Goal: Task Accomplishment & Management: Manage account settings

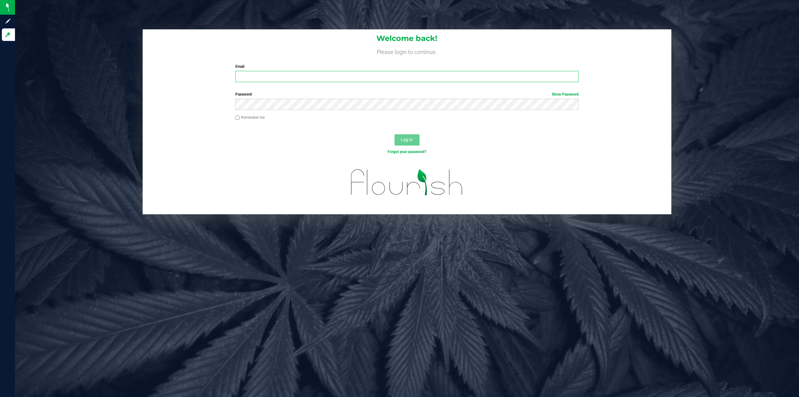
click at [279, 79] on input "Email" at bounding box center [406, 76] width 343 height 11
type input "[EMAIL_ADDRESS][DOMAIN_NAME]"
click at [395, 134] on button "Log In" at bounding box center [407, 139] width 25 height 11
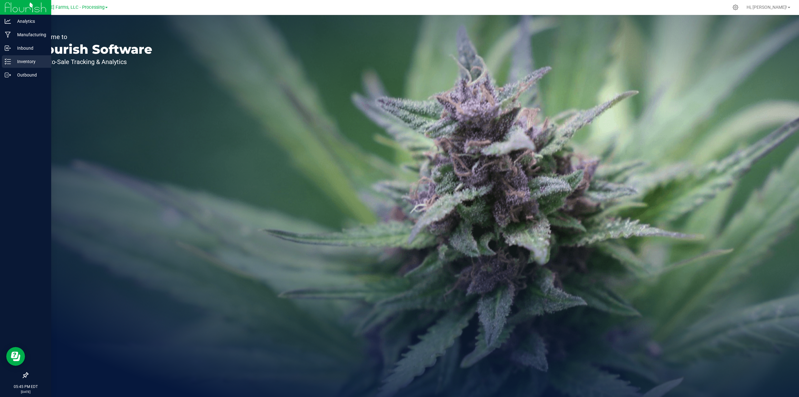
click at [33, 58] on p "Inventory" at bounding box center [29, 61] width 37 height 7
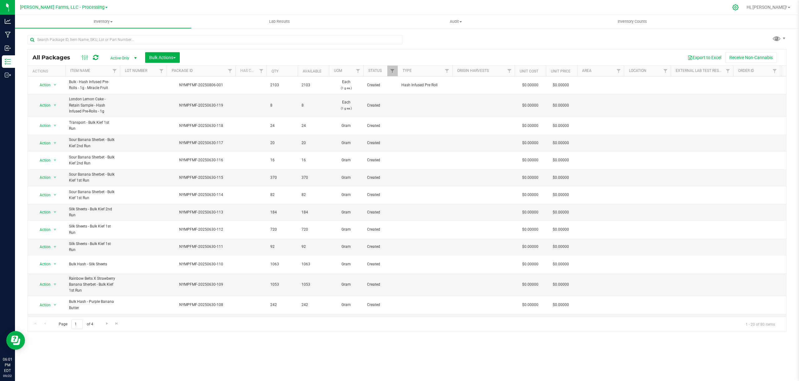
click at [739, 6] on icon at bounding box center [736, 7] width 7 height 7
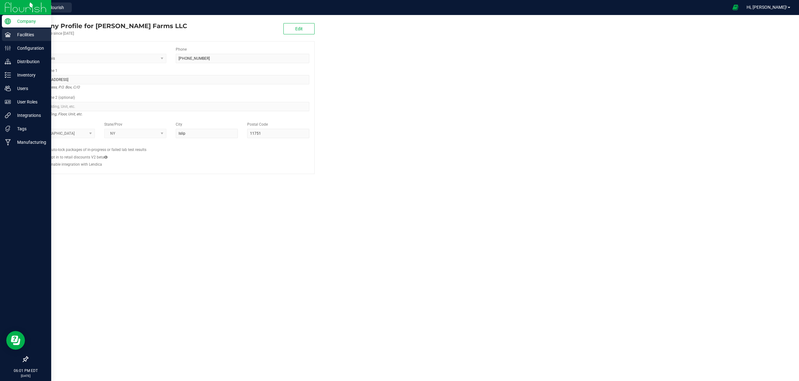
click at [17, 35] on p "Facilities" at bounding box center [29, 34] width 37 height 7
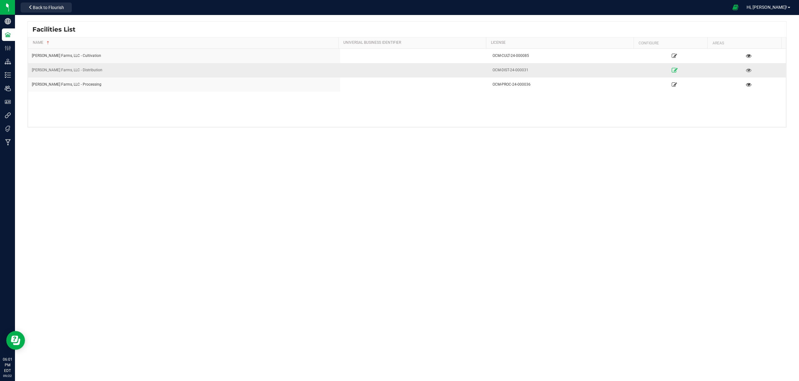
click at [672, 71] on icon at bounding box center [675, 70] width 6 height 4
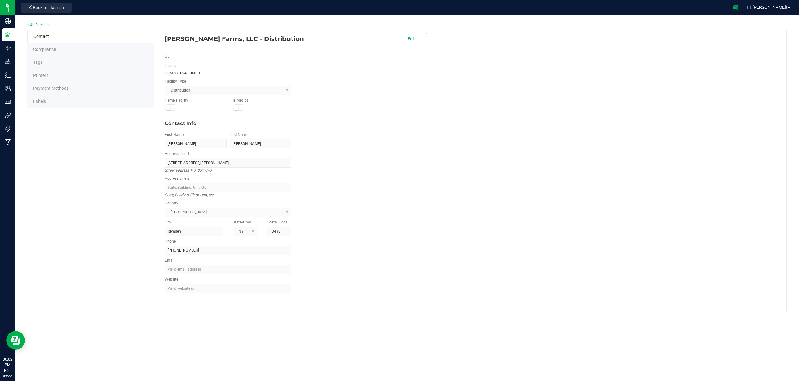
click at [45, 102] on span "Labels" at bounding box center [39, 101] width 13 height 5
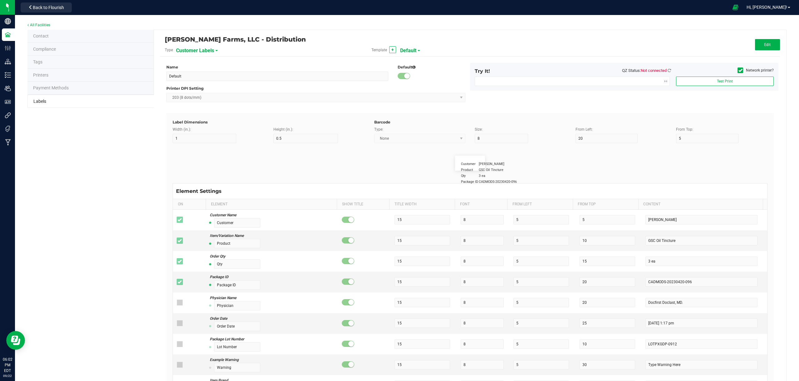
click at [417, 49] on div "Template + Default" at bounding box center [470, 50] width 207 height 11
click at [417, 51] on div "Template + Default" at bounding box center [470, 50] width 207 height 11
click at [418, 50] on span at bounding box center [419, 50] width 2 height 1
click at [214, 50] on div "Customer Labels" at bounding box center [210, 50] width 69 height 11
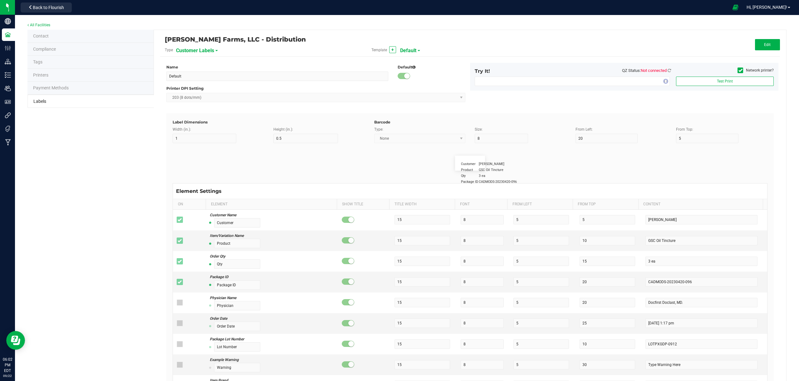
click at [216, 51] on span at bounding box center [216, 50] width 2 height 1
click at [200, 85] on span "Package Labels" at bounding box center [192, 87] width 27 height 4
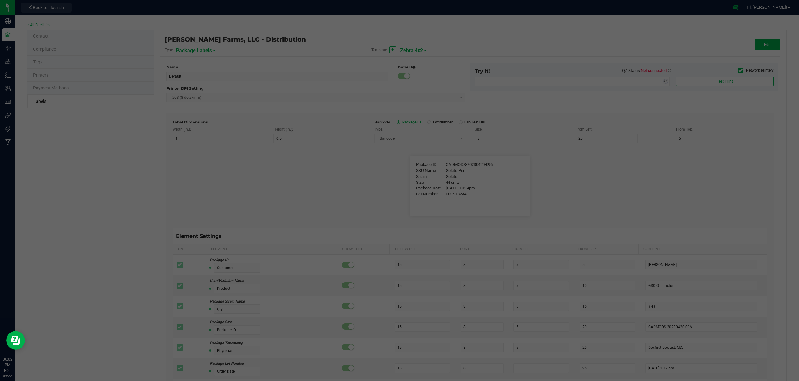
type input "Zebra 4x2"
type input "4"
type input "2"
type input "10"
type input "35"
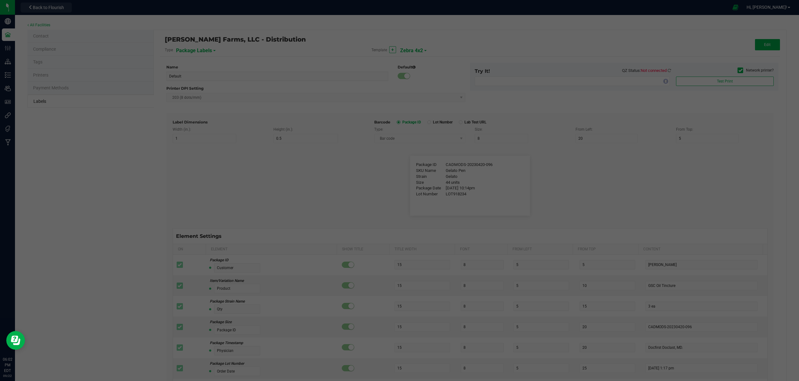
type input "45"
type input "Package ID"
type input "25"
type input "10"
type input "CADMODS-20230420-096"
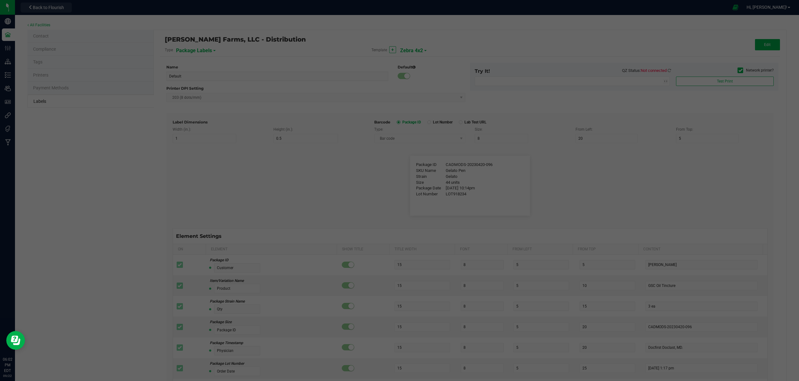
type input "SKU Name"
type input "25"
type input "10"
type input "Gelato Pen"
type input "Strain"
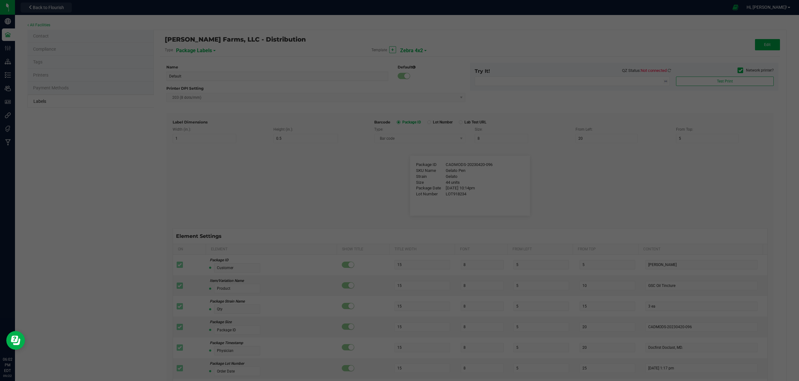
type input "25"
type input "10"
type input "Gelato"
type input "Size"
type input "25"
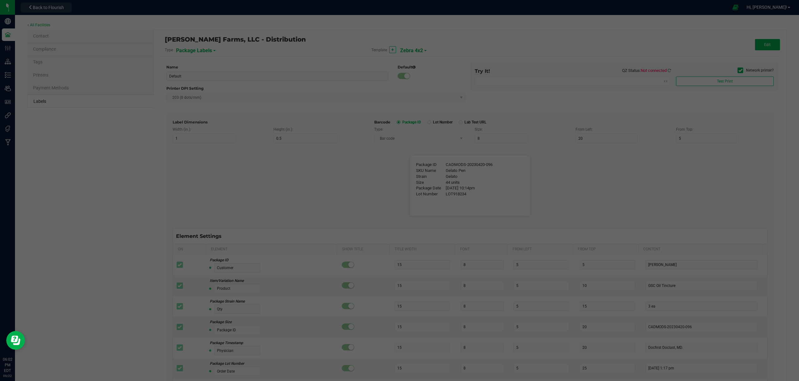
type input "10"
type input "44 units"
type input "Package Date"
type input "25"
type input "10"
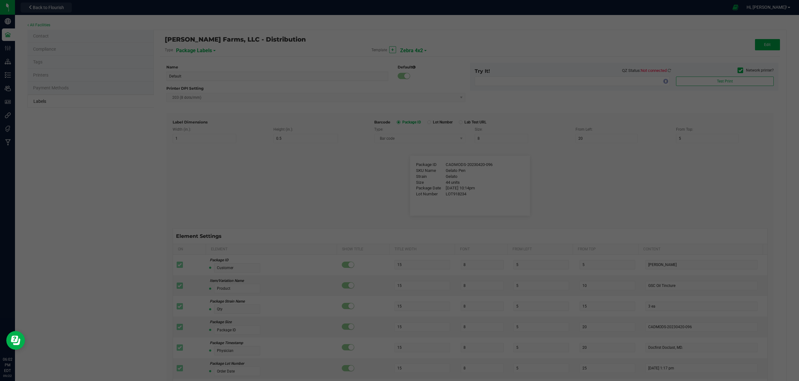
type input "25"
type input "[DATE] 10:14pm"
type input "Lot Number"
type input "25"
type input "10"
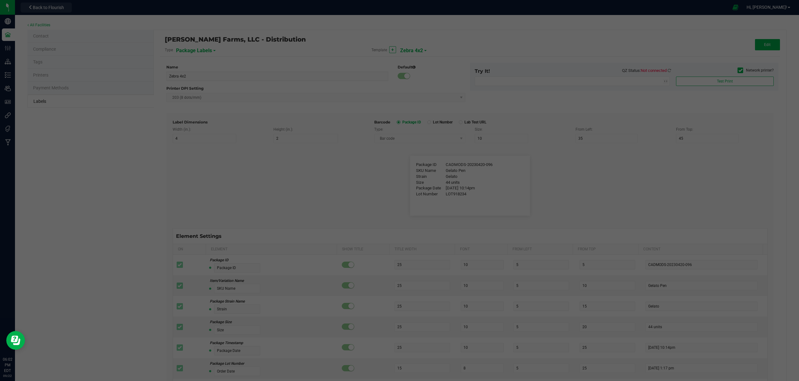
type input "30"
type input "LOT918234"
type input "SKU"
type input "25"
type input "10"
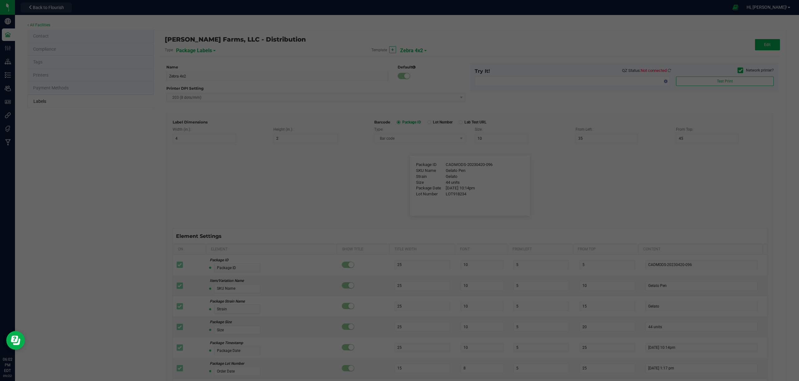
type input "30"
type input "42P017"
type input "Ref Field 1"
type input "25"
type input "10"
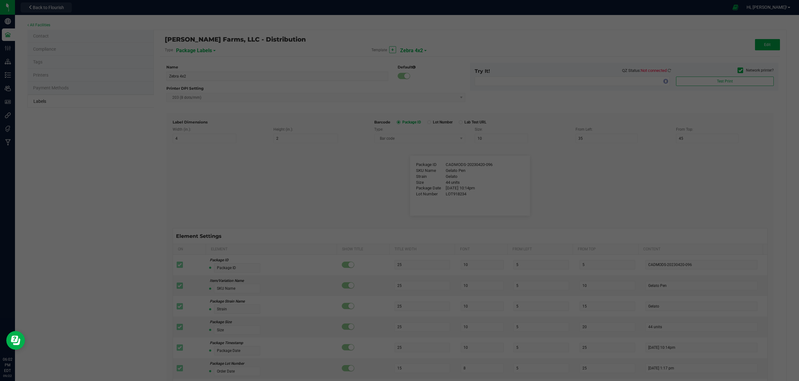
type input "35"
type input "Ref Field 1 Value"
type input "Ref Field 2"
type input "25"
type input "10"
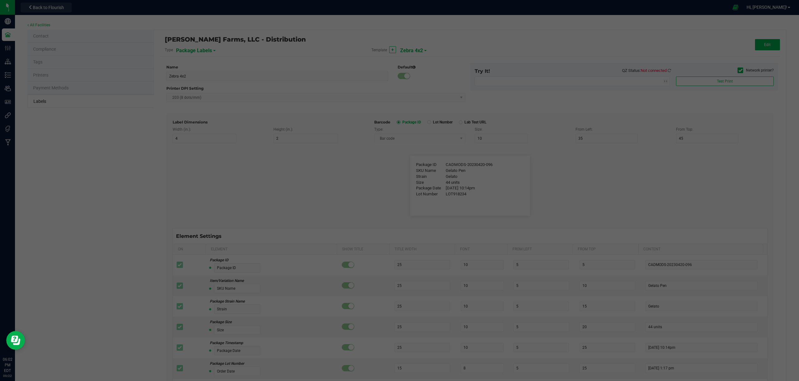
type input "35"
type input "Ref Field 2 Value"
type input "Ref Field 3"
type input "25"
type input "10"
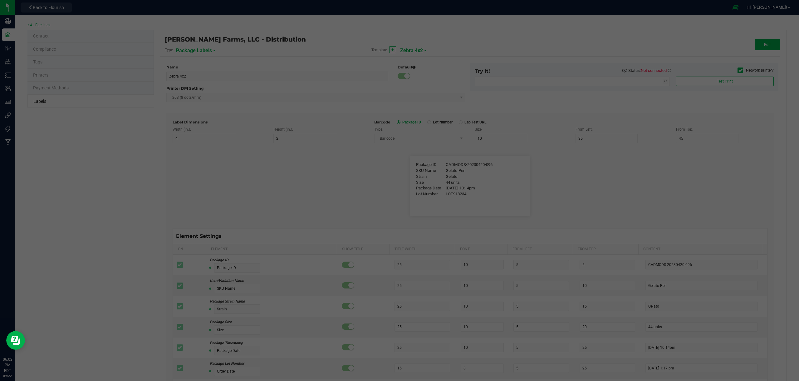
type input "35"
type input "Ref Field 3 Value"
type input "Item Ref Field 1"
type input "25"
type input "10"
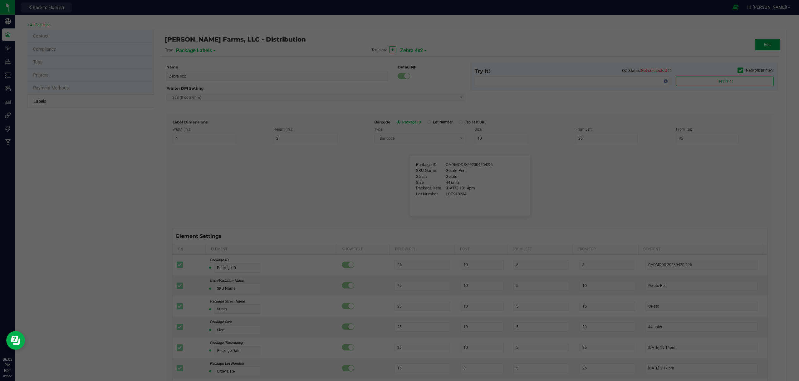
type input "35"
type input "Item Ref Field 1 Value"
type input "Item Ref Field 2"
type input "25"
type input "10"
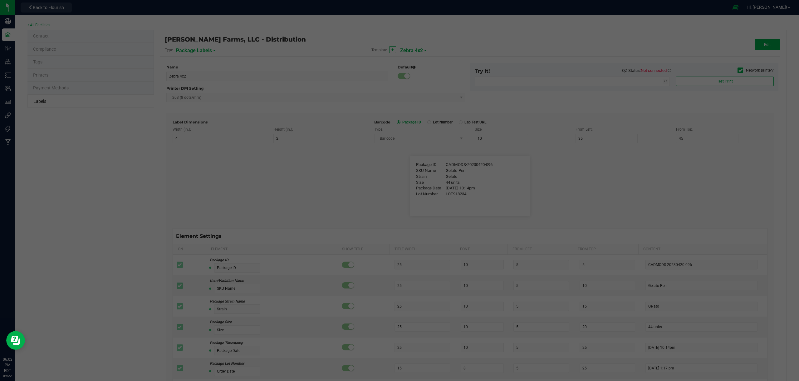
type input "35"
type input "Item Ref Field 2 Value"
type input "Item Ref Field 3"
type input "25"
type input "10"
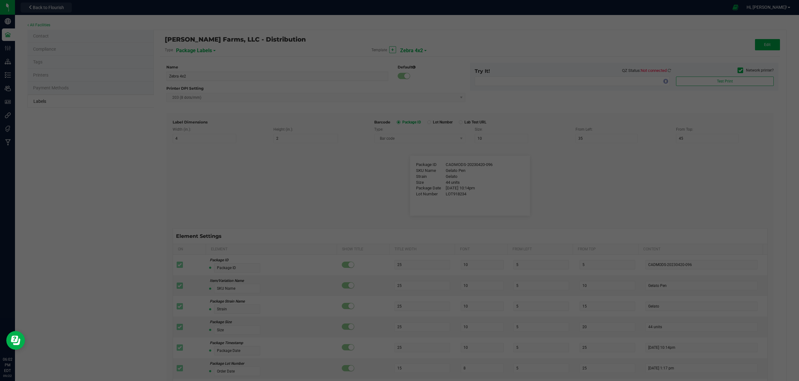
type input "35"
type input "Item Ref Field 3 Value"
type input "Item Ref Field 4"
type input "25"
type input "10"
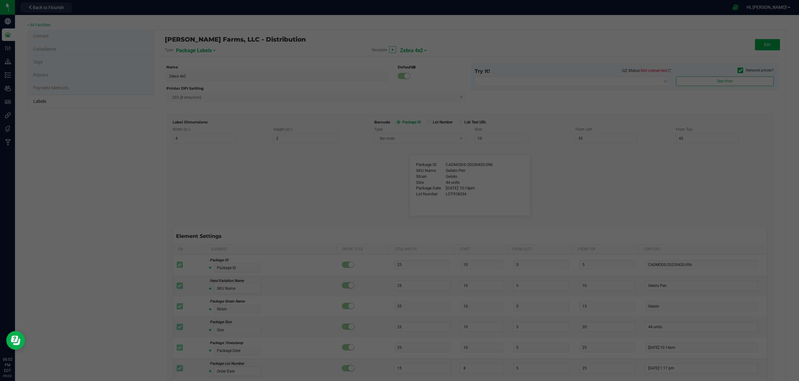
type input "35"
type input "Item Ref Field 4 Value"
type input "Item Ref Field 5"
type input "25"
type input "10"
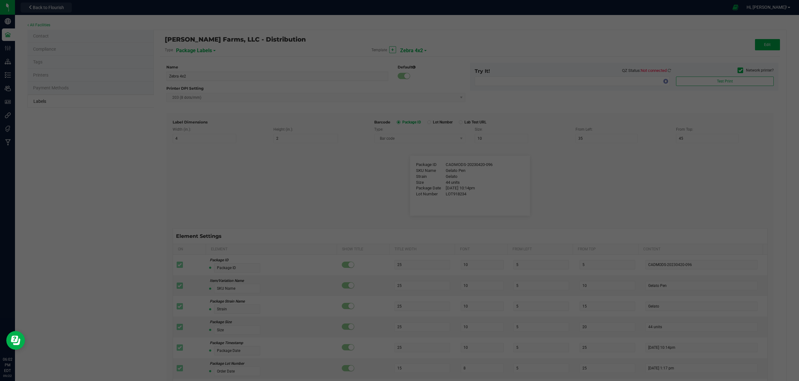
type input "35"
type input "Item Ref Field 5 Value"
type input "NDC Number"
type input "25"
type input "10"
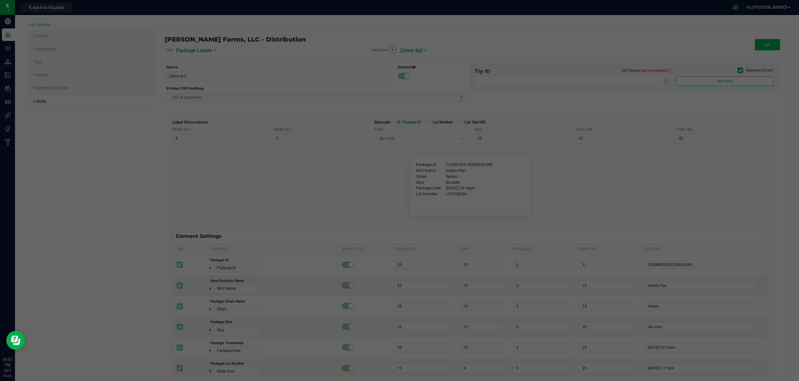
type input "35"
type input "[PHONE_NUMBER]"
type input "Number of Servings"
type input "25"
type input "10"
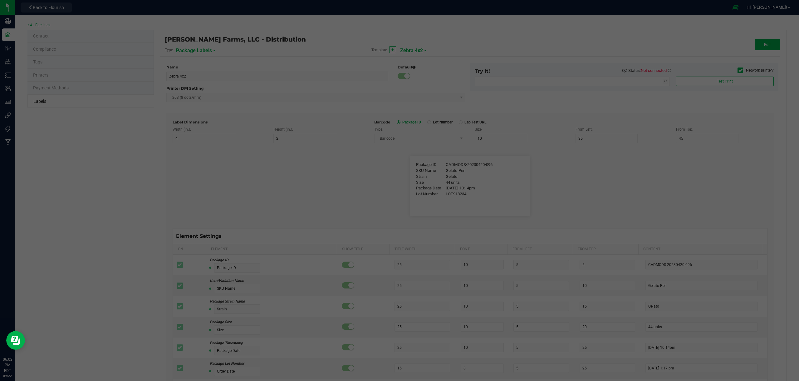
type input "35"
type input "4 servings/item"
type input "Serving Size"
type input "25"
type input "10"
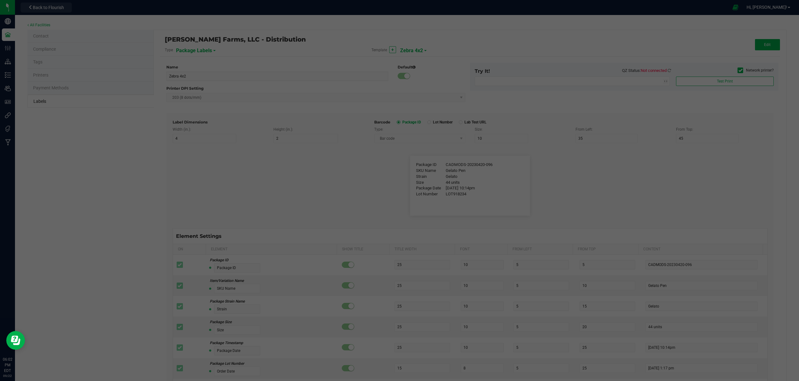
type input "35"
type input "1 cup"
type input "Serving Size (Grams)"
type input "25"
type input "10"
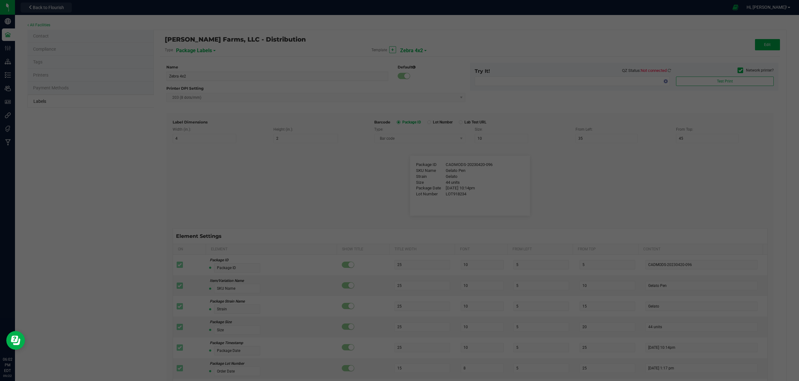
type input "35"
type input "4 g"
type input "Item Ingredients"
type input "25"
type input "10"
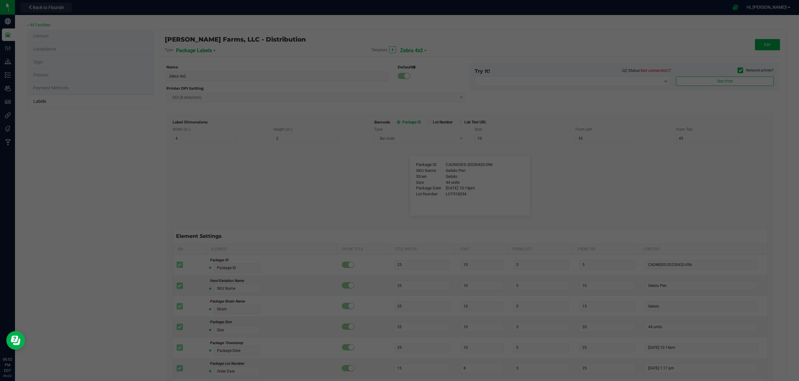
type input "35"
type input "Ingredient one, ingredient two"
type input "Allergens"
type input "25"
type input "10"
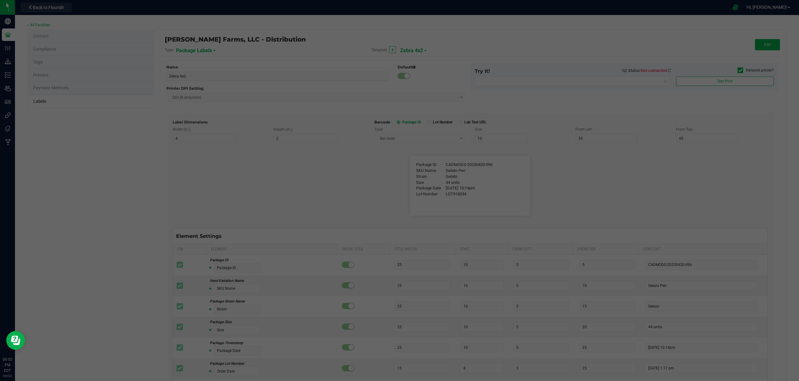
type input "35"
type input "Tree Nuts, Soy, Wheat"
type input "Feel"
type input "25"
type input "10"
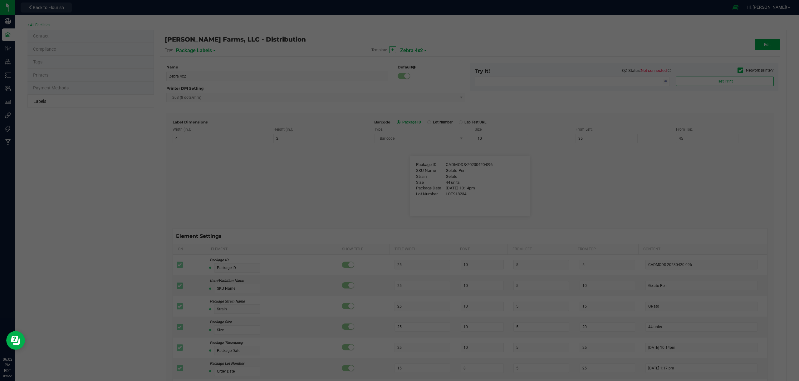
type input "35"
type input "Relaxed"
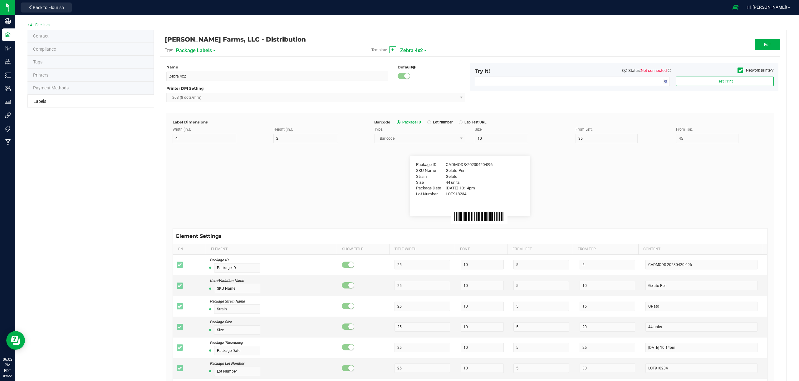
click at [423, 49] on div "Template + Zebra 4x2" at bounding box center [470, 50] width 207 height 11
click at [424, 50] on span at bounding box center [425, 50] width 2 height 1
click at [414, 95] on li "QR Code Product" at bounding box center [430, 98] width 62 height 11
type input "QR Code Product"
type input "3"
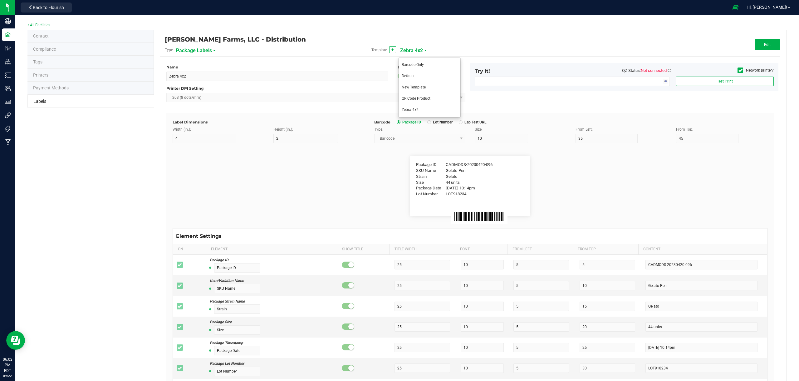
type input "8"
type input "5"
type input "40"
type input "44 ea"
type input "Moisture %"
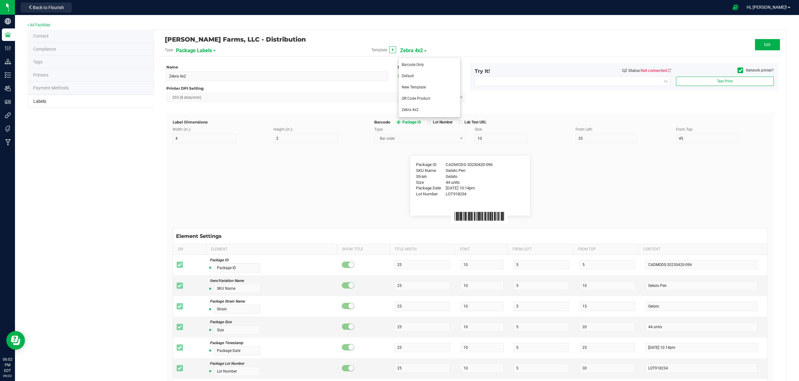
type input "8.40 %"
type input "Strain Description"
type input "Pineapple, Molasses, Napalm"
type input "Strain Type"
type input "Indica"
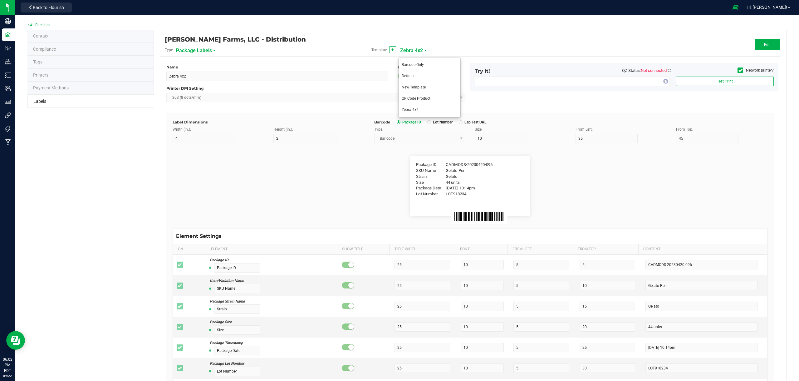
type input "Order ID"
type input "00256420"
type input "Brand"
type input "30"
type input "Cannabis Co."
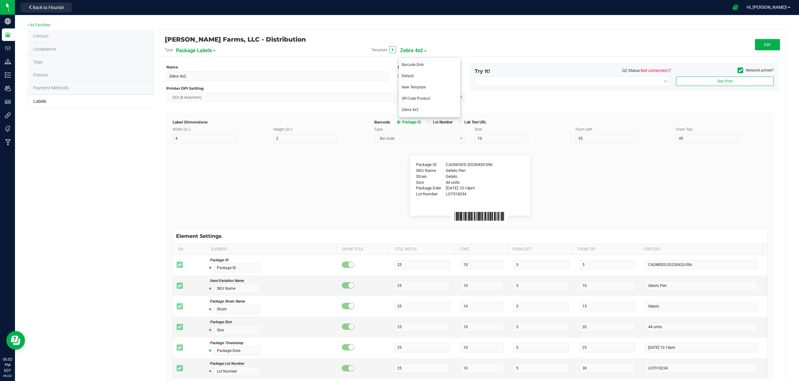
type input "Product Line"
type input "Dry Buds"
type input "Extraction"
type input "[MEDICAL_DATA]"
type input "Unit Weight"
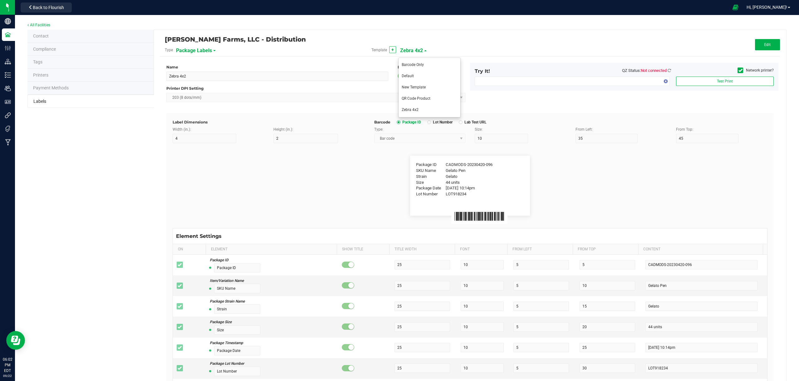
type input "3.5 g"
type input "Unit Weight (Ounces)"
type input "1.0 oz"
type input "Unit Volume"
type input "100 ml"
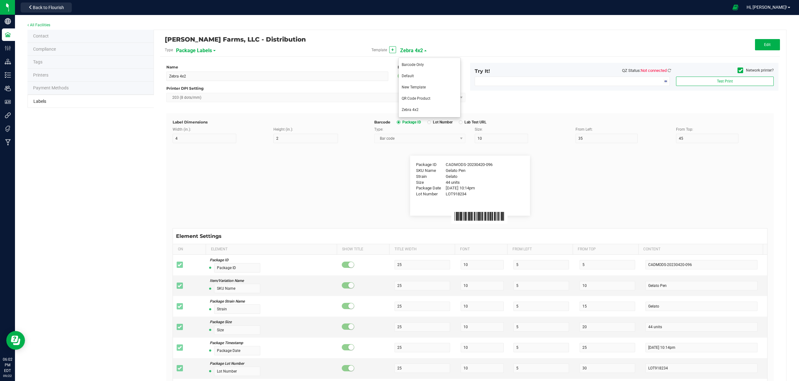
type input "Unit Price"
type input "$49.99"
type input "Total Price"
type input "Use By Date"
type input "[DATE] 10:14pm"
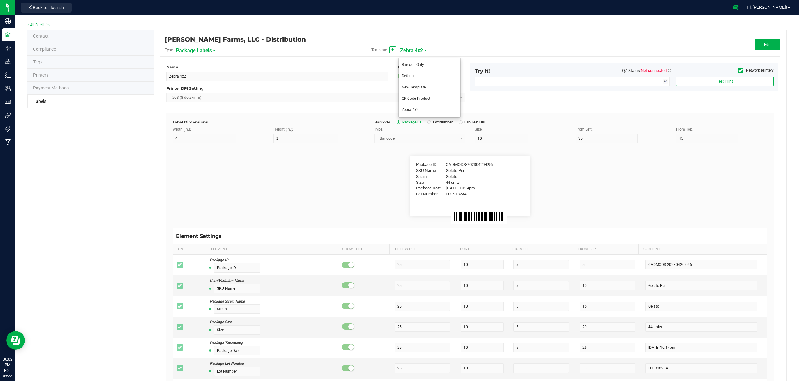
type input "Production Date"
type input "Lab Test Expiration Date"
type input "Harvest"
type input "25"
type input "GELATO-20230420"
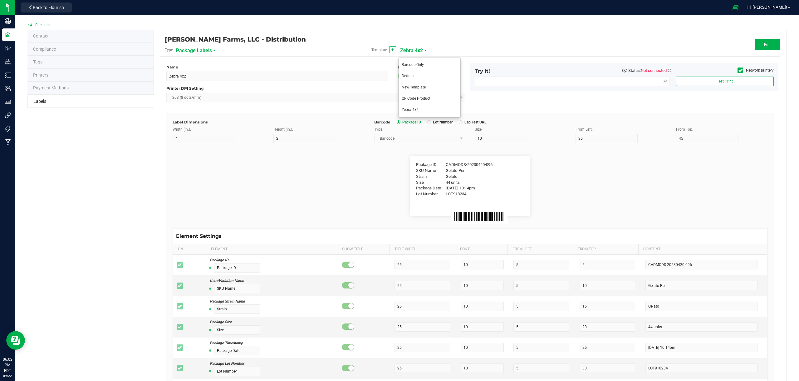
type input "Harvest Date"
type input "[DATE]"
type input "Primary Vendor Legal Name"
type input "30"
type input "Acme CannaSupply Co., LLC"
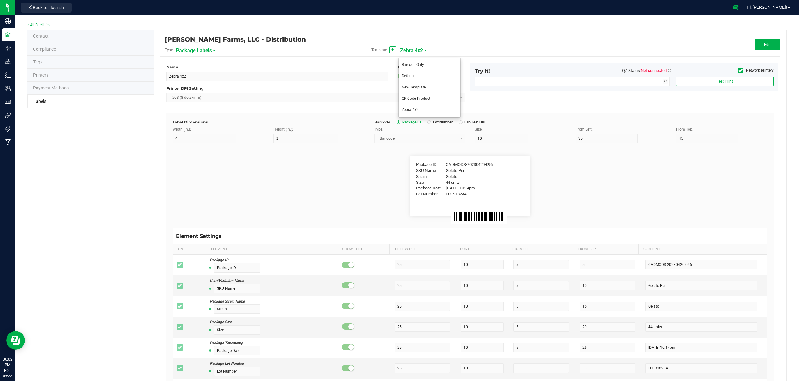
type input "Primary Vendor DBA Name"
type input "Acme CannaSupply"
type input "Primary Vendor License"
type input "SP394729402"
type input "Primary Cultivator Legal Name"
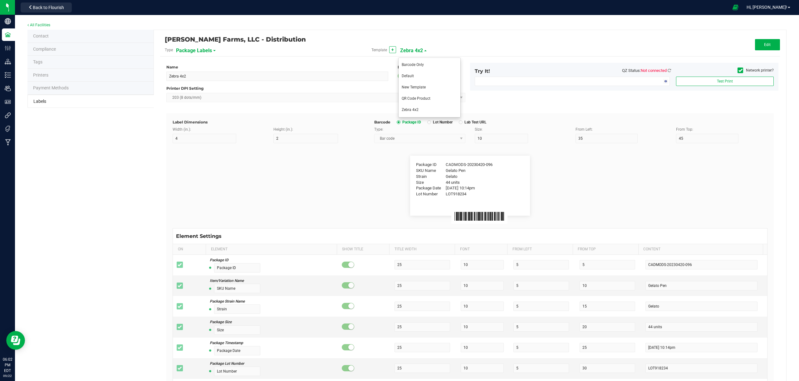
type input "Acme CannaSupply Co., LLC"
type input "Primary Cultivator DBA Name"
type input "Acme CannaSupply"
type input "Primary Cultivator License"
type input "SP394729402"
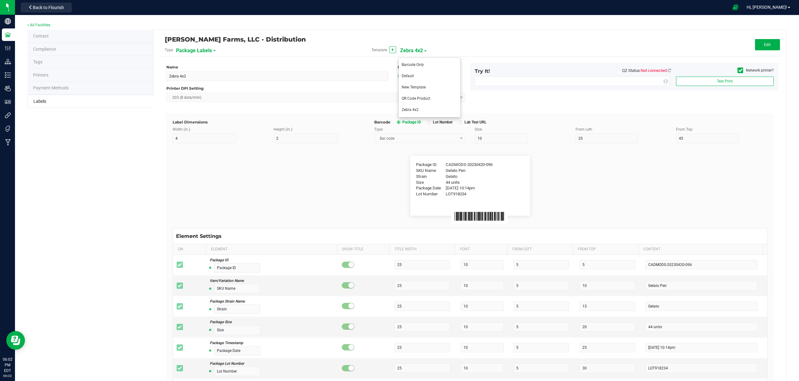
type input "Primary Manufacturer Legal Name"
type input "Acme CannaSupply Co., LLC"
type input "Primary Manufacturer DBA Name"
type input "Acme CannaSupply"
type input "Primary Manufacturer License"
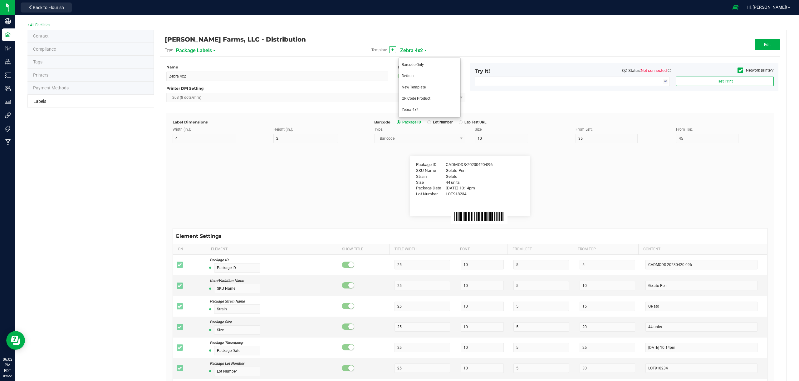
type input "SP394729402"
type input "Primary Packager Legal Name"
type input "Acme CannaSupply Co., LLC"
type input "Primary Packager DBA Name"
type input "Acme CannaSupply"
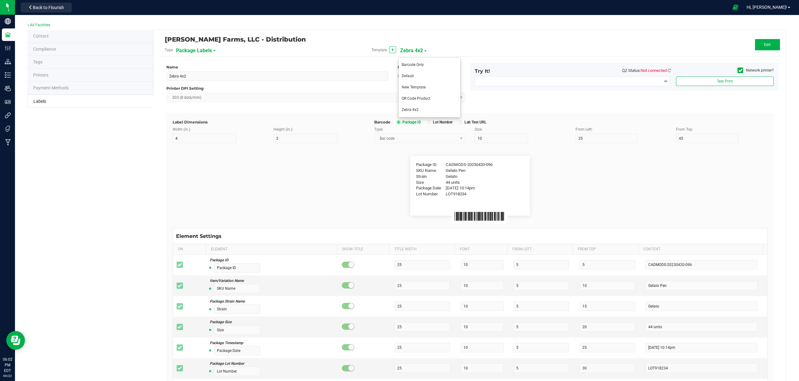
type input "Primary Packager License"
type input "SP394729402"
type input "Destination Name"
type input "Destination Alias"
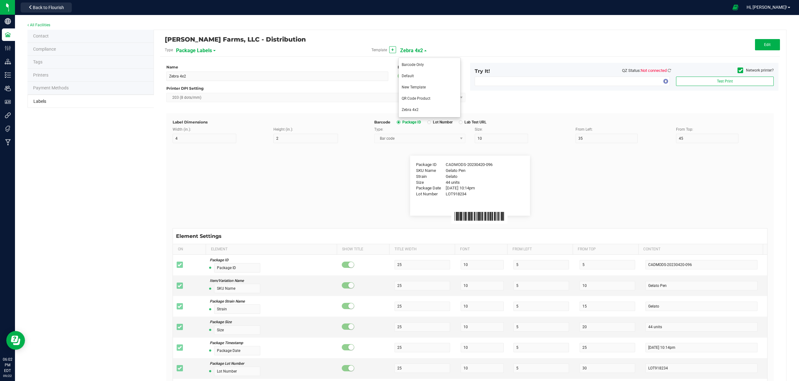
type input "Destination Alias"
type input "Destination License Number"
type input "420-FPHE7883"
type input "Destination License Expiration"
type input "[DATE]"
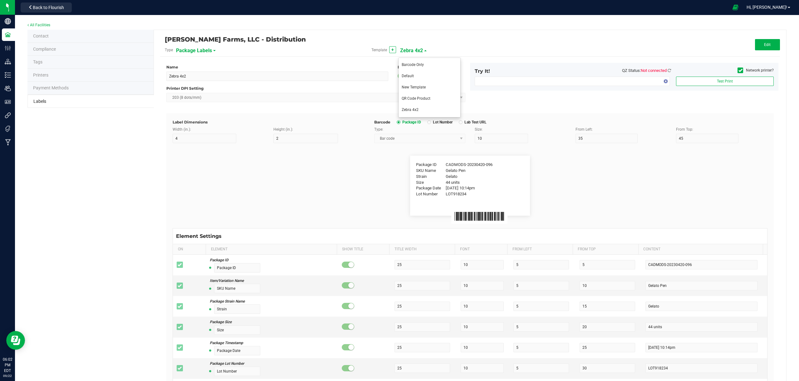
type input "Destination Local License Number"
type input "420-FKJNAHF33"
type input "Testing Lab"
type input "25"
type input "AllCannaTests"
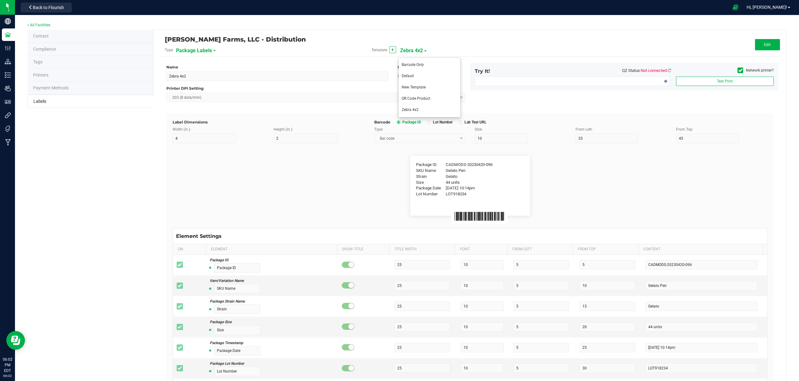
type input "Lab License"
type input "098492498234"
type input "Testing Date"
type input "[DATE]"
type input "Lab Test ID"
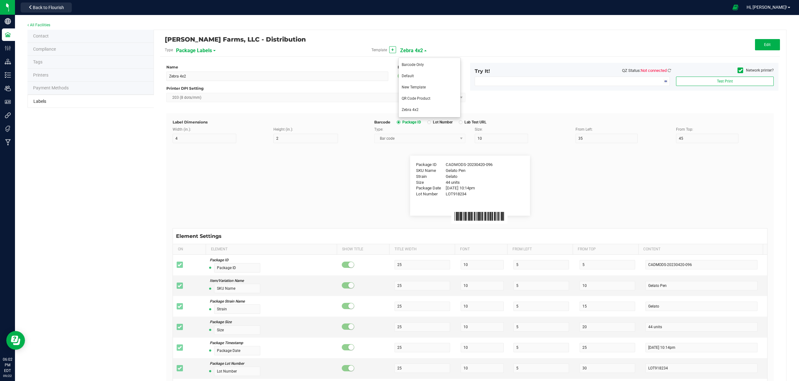
type input "87287425"
type input "Lab Test URL"
type input "[DOMAIN_NAME][URL]"
type input "Lab Test Lot Number"
type input "AG45-0009-17"
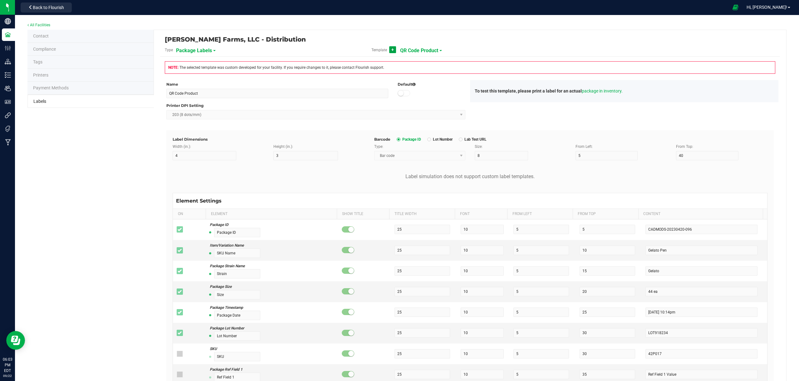
drag, startPoint x: 392, startPoint y: 50, endPoint x: 420, endPoint y: 107, distance: 63.5
click at [392, 50] on span "+" at bounding box center [393, 49] width 2 height 5
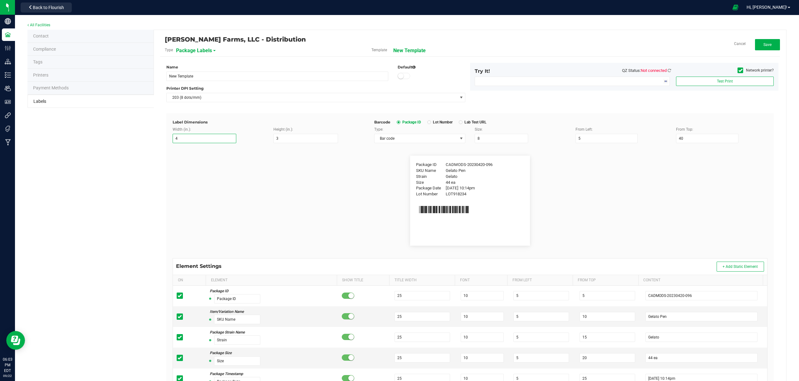
click at [209, 139] on input "4" at bounding box center [204, 138] width 63 height 9
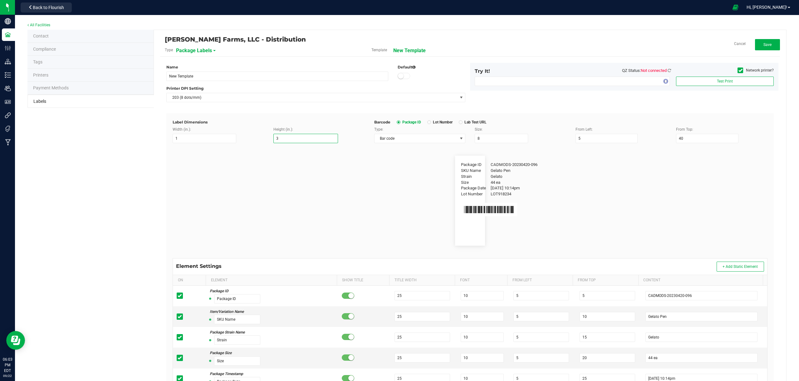
click at [292, 141] on input "3" at bounding box center [306, 138] width 65 height 9
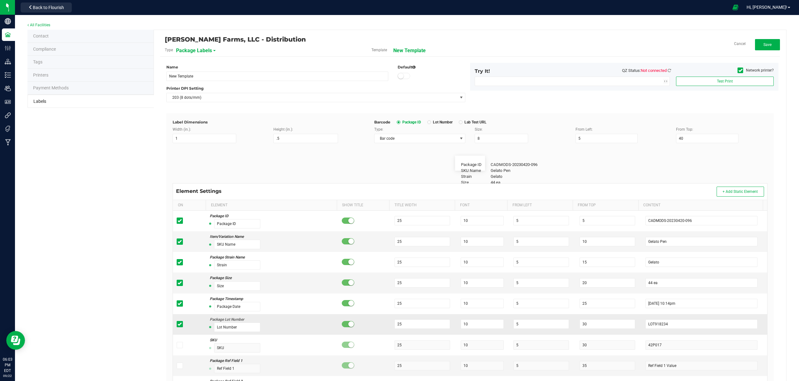
click at [181, 323] on span at bounding box center [180, 324] width 6 height 6
click at [0, 0] on input "checkbox" at bounding box center [0, 0] width 0 height 0
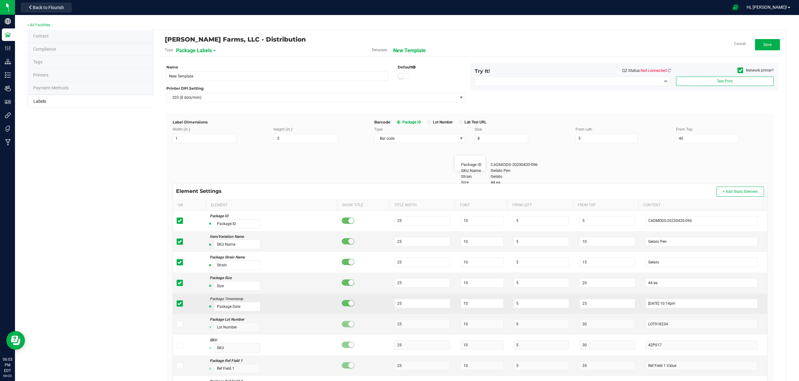
click at [179, 303] on icon at bounding box center [180, 303] width 4 height 0
click at [0, 0] on input "checkbox" at bounding box center [0, 0] width 0 height 0
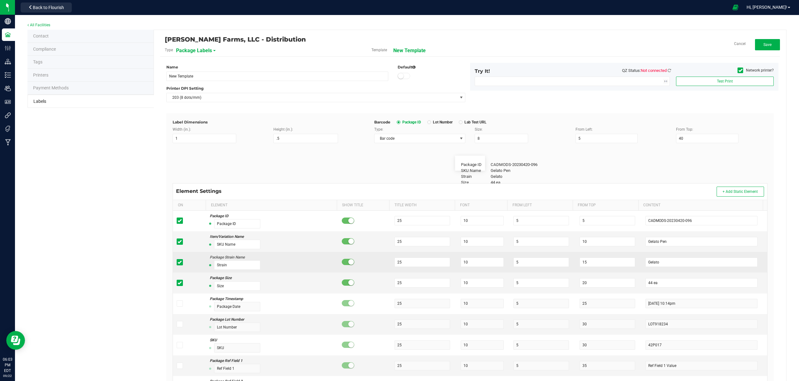
click at [179, 283] on icon at bounding box center [180, 283] width 4 height 0
click at [0, 0] on input "checkbox" at bounding box center [0, 0] width 0 height 0
click at [180, 253] on td at bounding box center [189, 262] width 33 height 21
click at [180, 241] on icon at bounding box center [180, 241] width 4 height 0
click at [0, 0] on input "checkbox" at bounding box center [0, 0] width 0 height 0
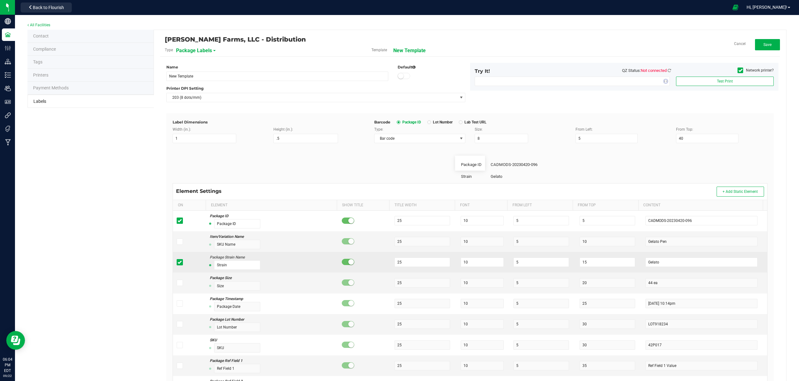
click at [180, 262] on icon at bounding box center [180, 262] width 4 height 0
click at [0, 0] on input "checkbox" at bounding box center [0, 0] width 0 height 0
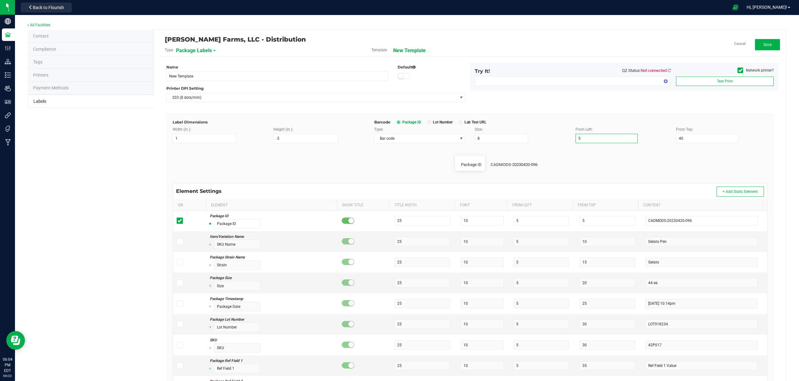
click at [593, 138] on input "5" at bounding box center [607, 138] width 62 height 9
click at [500, 137] on input "8" at bounding box center [501, 138] width 53 height 9
click at [591, 137] on input "5" at bounding box center [607, 138] width 62 height 9
click at [696, 137] on input "40" at bounding box center [707, 138] width 62 height 9
click at [508, 140] on input "10" at bounding box center [501, 138] width 53 height 9
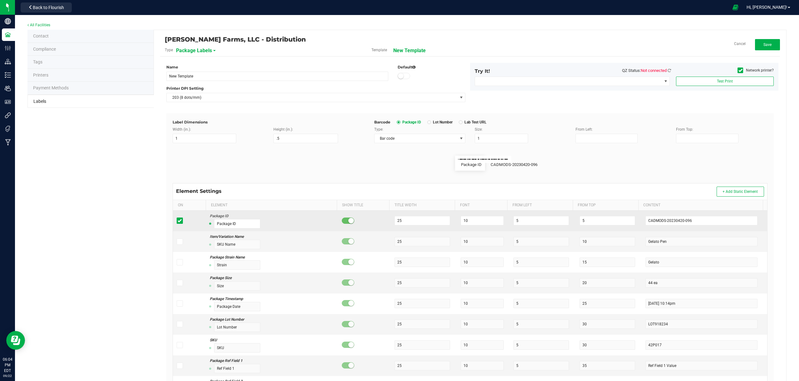
click at [179, 220] on icon at bounding box center [180, 220] width 4 height 0
click at [0, 0] on input "checkbox" at bounding box center [0, 0] width 0 height 0
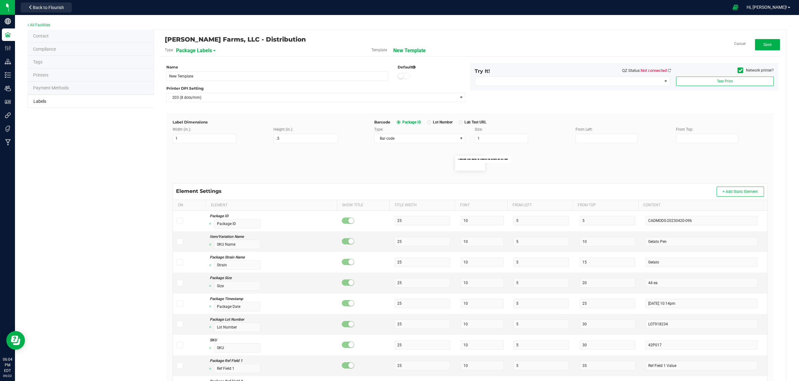
click at [508, 159] on rect at bounding box center [483, 159] width 56 height 7
click at [507, 159] on rect at bounding box center [483, 159] width 56 height 7
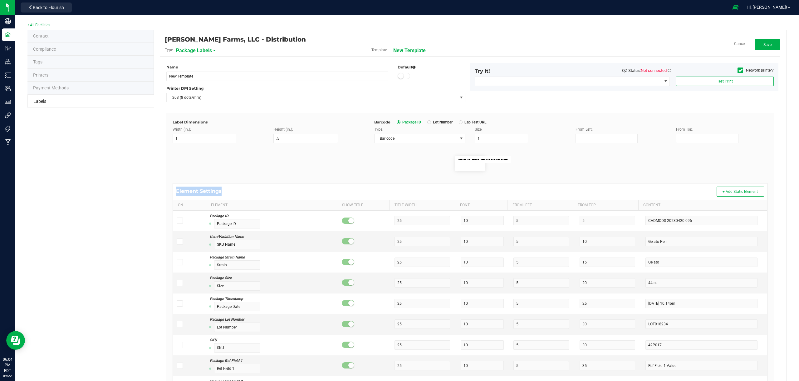
click at [507, 159] on rect at bounding box center [483, 159] width 56 height 7
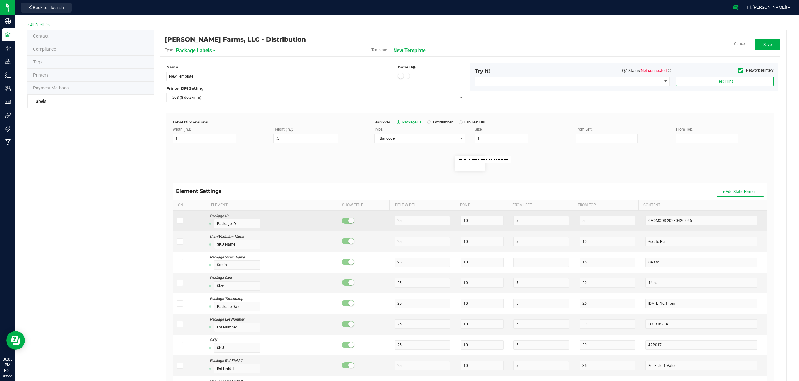
click at [180, 220] on icon at bounding box center [180, 220] width 4 height 0
click at [0, 0] on input "checkbox" at bounding box center [0, 0] width 0 height 0
click at [180, 220] on icon at bounding box center [180, 220] width 4 height 0
click at [0, 0] on input "checkbox" at bounding box center [0, 0] width 0 height 0
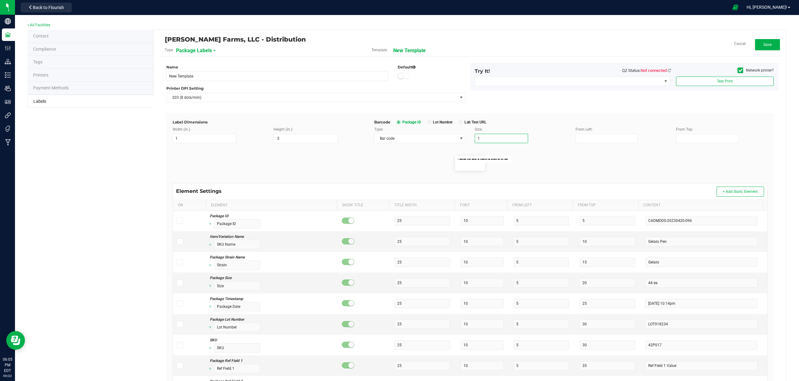
drag, startPoint x: 489, startPoint y: 140, endPoint x: 470, endPoint y: 141, distance: 19.1
click at [470, 141] on div "Size: 1" at bounding box center [520, 134] width 101 height 17
click at [566, 160] on flourish-label-viewer at bounding box center [470, 163] width 595 height 15
click at [199, 139] on input "1" at bounding box center [204, 138] width 63 height 9
click at [549, 158] on flourish-label-viewer at bounding box center [470, 163] width 595 height 15
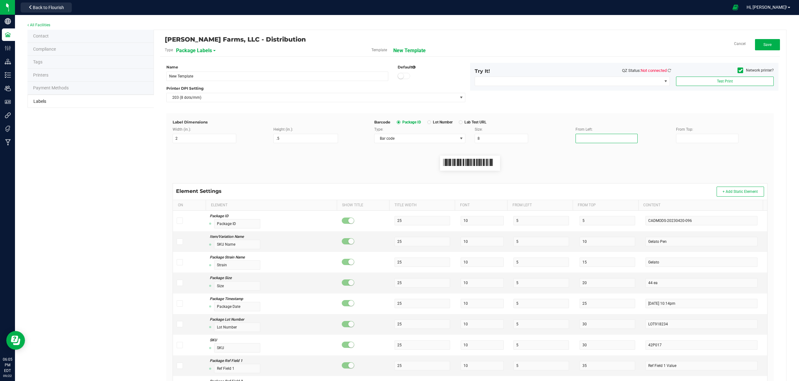
click at [590, 139] on input "From Left:" at bounding box center [607, 138] width 62 height 9
click at [604, 142] on input "From Left:" at bounding box center [607, 138] width 62 height 9
click at [559, 165] on flourish-label-viewer at bounding box center [470, 163] width 595 height 15
click at [585, 130] on label "From Left:" at bounding box center [584, 129] width 17 height 6
click at [585, 134] on input "From Left:" at bounding box center [607, 138] width 62 height 9
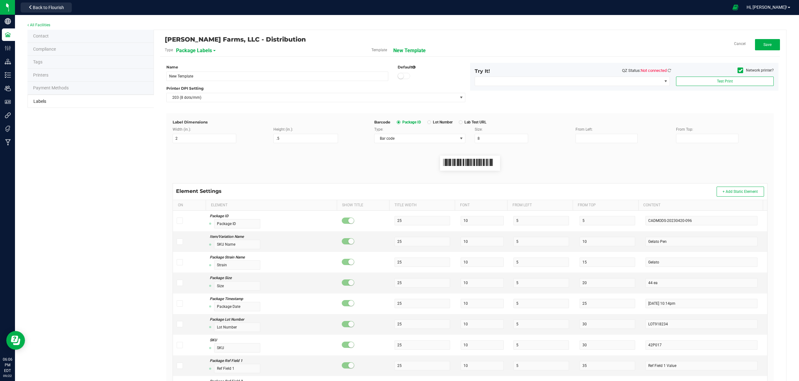
click at [531, 123] on div "Barcode Package ID Lot Number Lab Test URL" at bounding box center [570, 122] width 393 height 6
click at [561, 151] on div at bounding box center [470, 163] width 605 height 40
click at [552, 114] on div "Label Dimensions Width (in.): 2 Height (in.): .5 Barcode Package ID Lot Number …" at bounding box center [470, 311] width 608 height 397
click at [542, 162] on flourish-label-viewer at bounding box center [470, 163] width 595 height 15
click at [556, 123] on div "Barcode Package ID Lot Number Lab Test URL" at bounding box center [570, 122] width 393 height 6
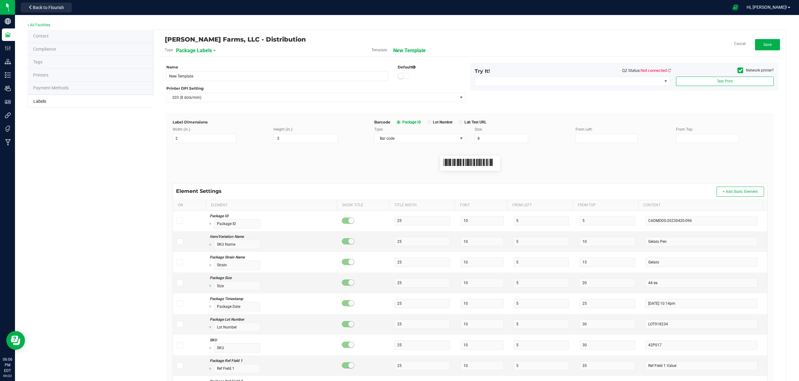
click at [556, 123] on div "Barcode Package ID Lot Number Lab Test URL" at bounding box center [570, 122] width 393 height 6
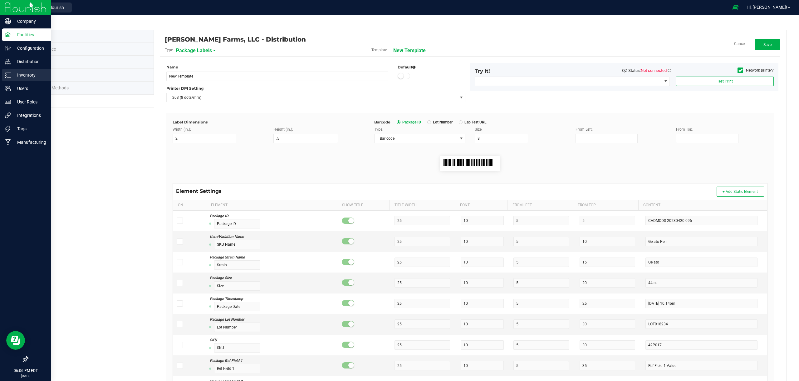
click at [25, 75] on p "Inventory" at bounding box center [29, 74] width 37 height 7
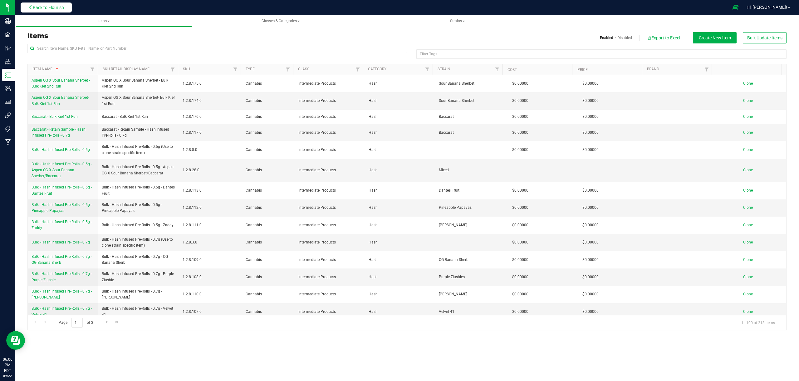
click at [53, 11] on button "Back to Flourish" at bounding box center [46, 7] width 51 height 10
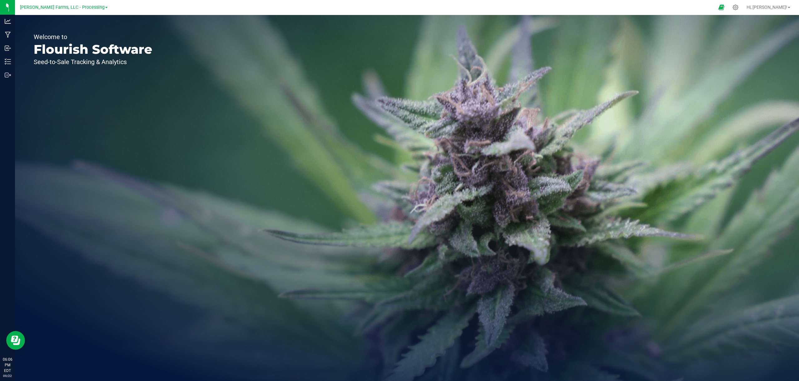
drag, startPoint x: 99, startPoint y: 8, endPoint x: 98, endPoint y: 12, distance: 4.2
click at [105, 7] on span at bounding box center [106, 7] width 2 height 1
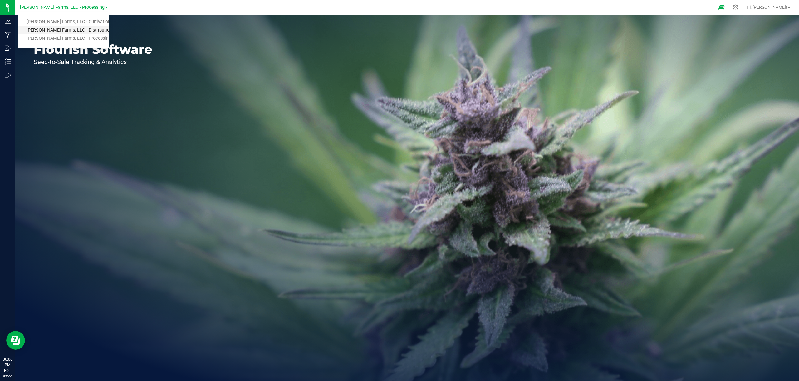
click at [88, 31] on link "[PERSON_NAME] Farms, LLC - Distribution" at bounding box center [63, 30] width 91 height 8
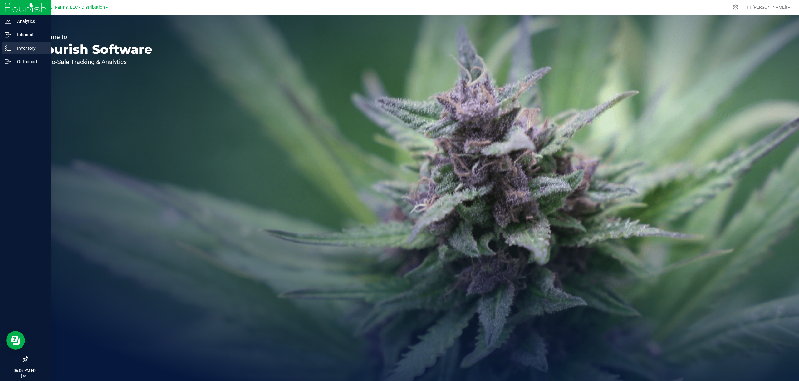
click at [18, 47] on p "Inventory" at bounding box center [29, 47] width 37 height 7
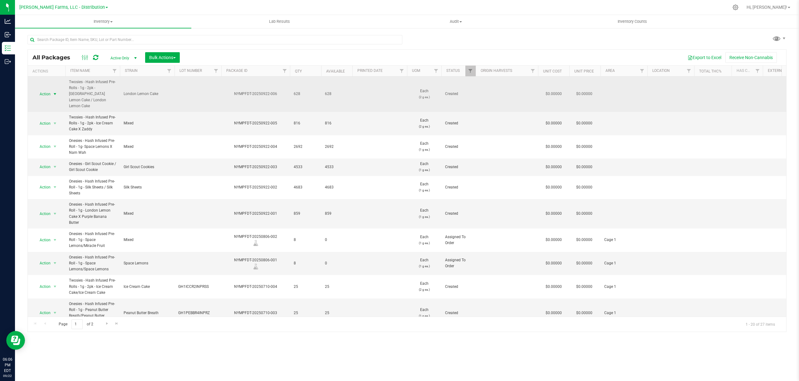
click at [54, 92] on span "select" at bounding box center [54, 93] width 5 height 5
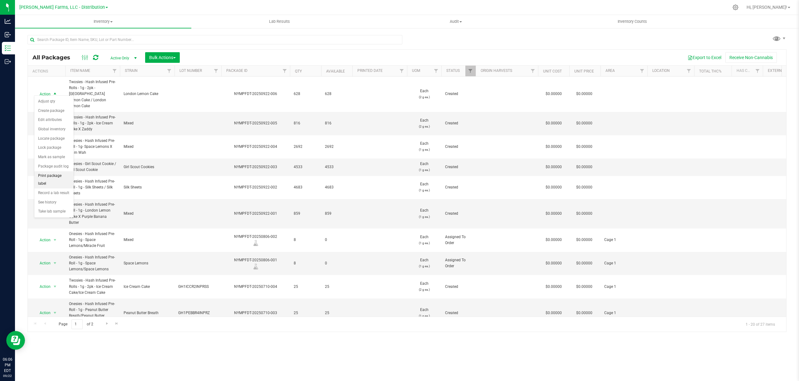
click at [52, 176] on li "Print package label" at bounding box center [53, 179] width 39 height 17
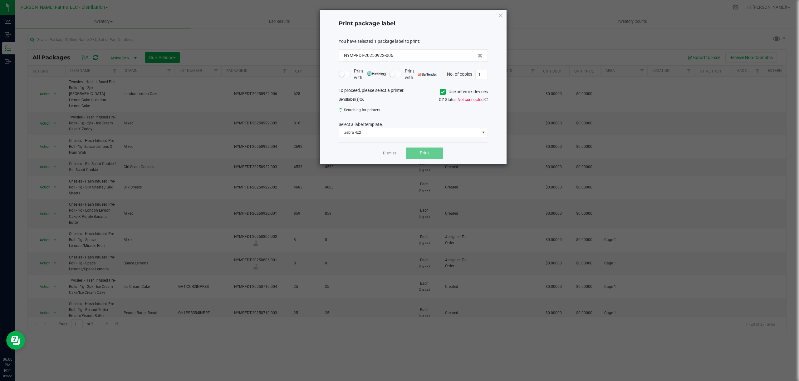
click at [445, 92] on span at bounding box center [443, 92] width 6 height 6
click at [0, 0] on input "Use network devices" at bounding box center [0, 0] width 0 height 0
click at [500, 15] on icon "button" at bounding box center [501, 14] width 4 height 7
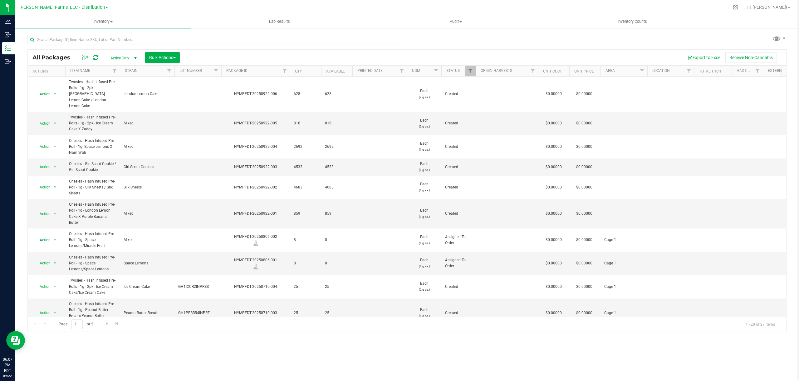
click at [633, 39] on div "All Packages Active Only Active Only Lab Samples Locked All Bulk Actions Add to…" at bounding box center [406, 180] width 759 height 303
click at [449, 52] on div "All Packages Active Only Active Only Lab Samples Locked All Bulk Actions Add to…" at bounding box center [407, 58] width 759 height 16
click at [98, 6] on span "[PERSON_NAME] Farms, LLC - Distribution" at bounding box center [62, 8] width 86 height 6
click at [83, 37] on link "[PERSON_NAME] Farms, LLC - Processing" at bounding box center [63, 38] width 91 height 8
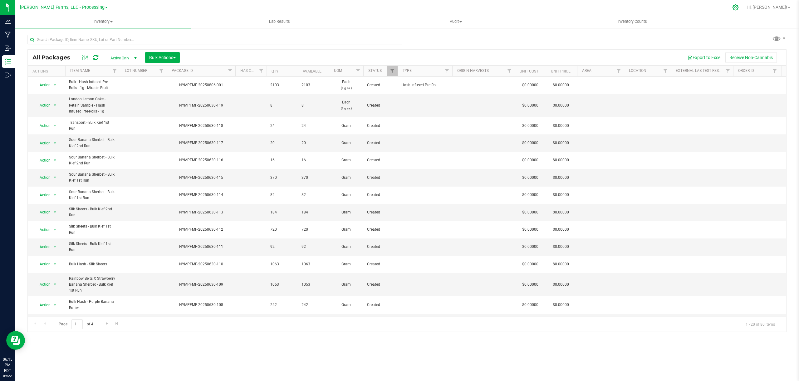
click at [739, 8] on icon at bounding box center [736, 7] width 7 height 7
click at [740, 6] on div at bounding box center [736, 7] width 9 height 7
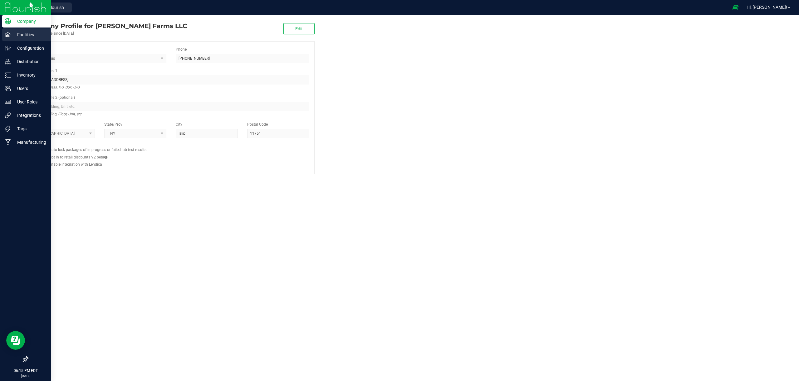
drag, startPoint x: 13, startPoint y: 34, endPoint x: 17, endPoint y: 34, distance: 3.4
click at [14, 34] on p "Facilities" at bounding box center [29, 34] width 37 height 7
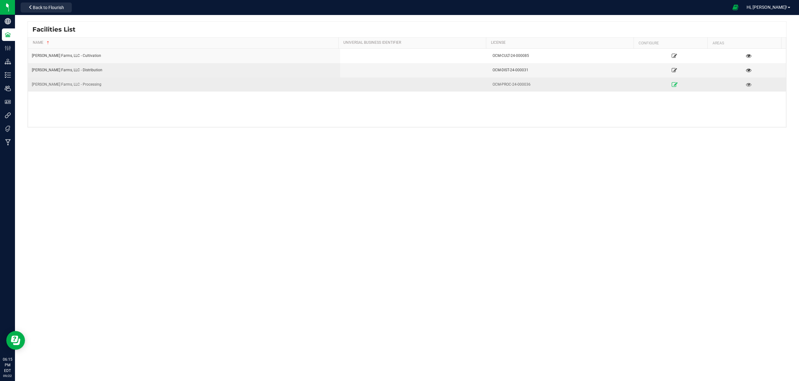
click at [672, 85] on icon at bounding box center [675, 84] width 6 height 4
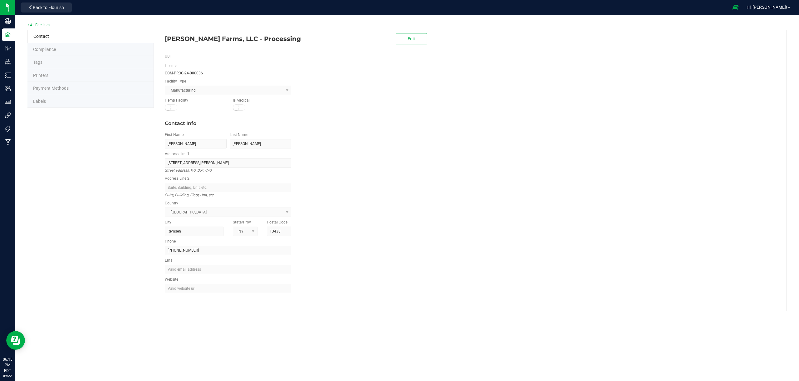
click at [38, 100] on span "Labels" at bounding box center [39, 101] width 13 height 5
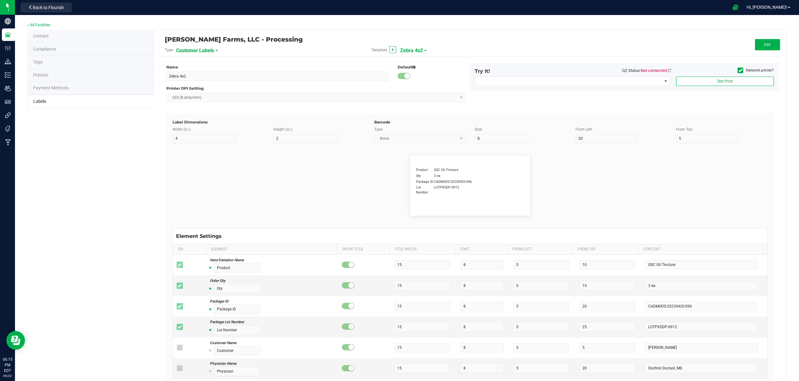
click at [215, 49] on div "Customer Labels" at bounding box center [210, 50] width 69 height 11
click at [215, 50] on span at bounding box center [216, 50] width 2 height 1
click at [194, 86] on span "Package Labels" at bounding box center [192, 87] width 27 height 4
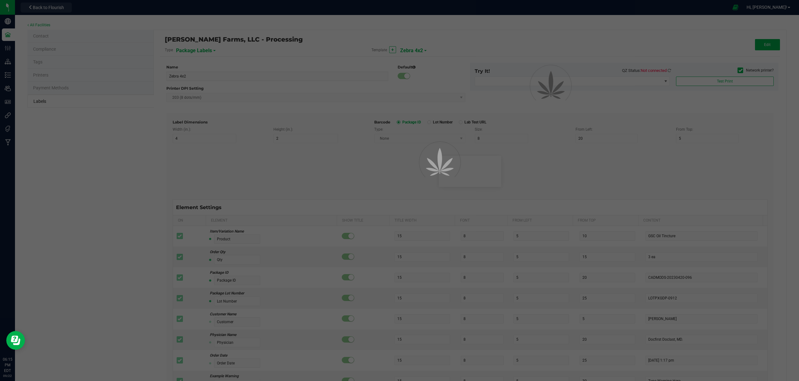
type input "10"
type input "35"
type input "48"
type input "Package ID"
type input "25"
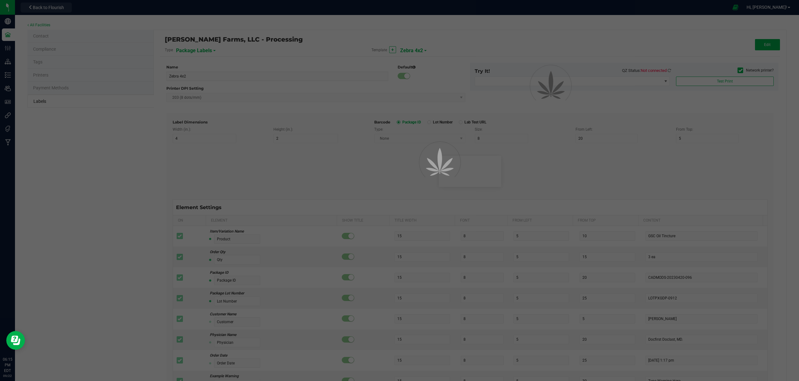
type input "10"
type input "5"
type input "CADMODS-20230420-096"
type input "SKU Name"
type input "25"
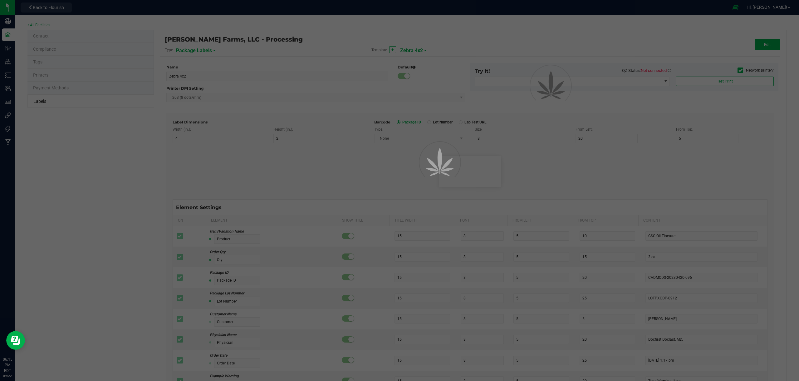
type input "10"
type input "Gelato Pen"
type input "Strain"
type input "25"
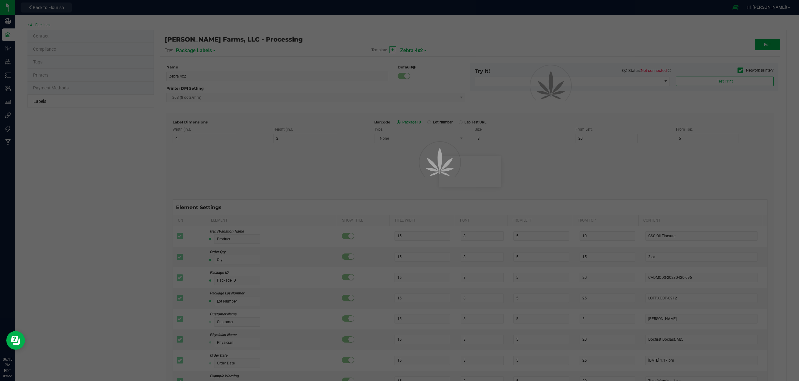
type input "10"
type input "15"
type input "Gelato"
type input "Size"
type input "25"
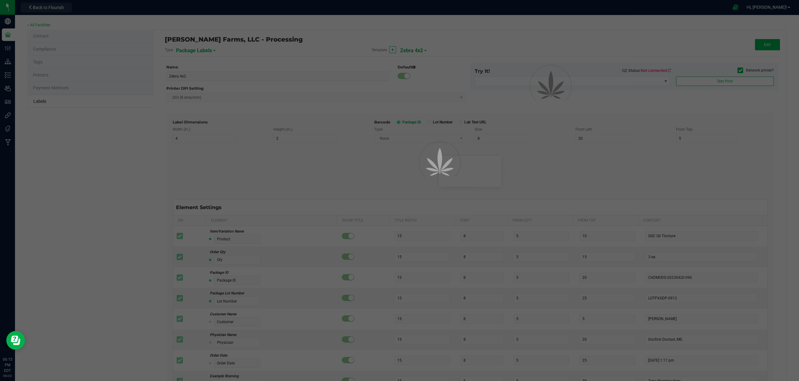
type input "10"
type input "20"
type input "44 Units"
type input "Package Date"
type input "25"
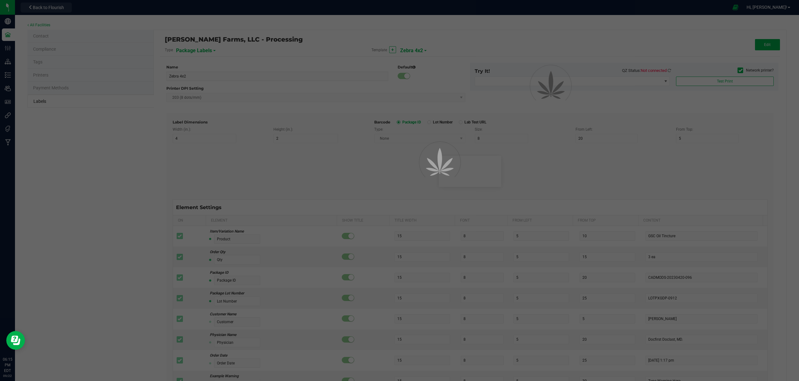
type input "10"
type input "25"
type input "[DATE] 10:14pm"
type input "Lot Number"
type input "25"
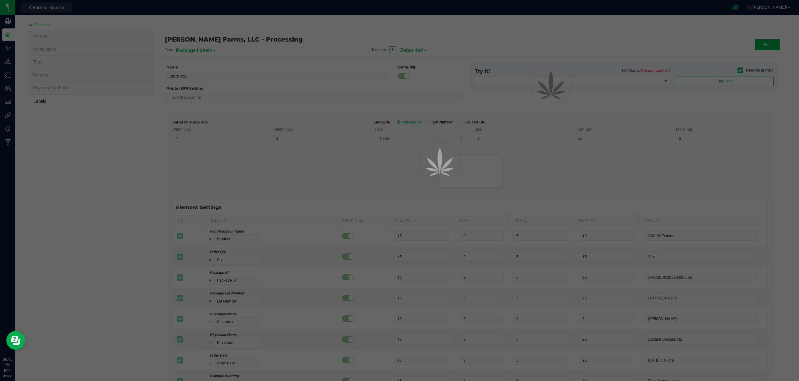
type input "10"
type input "30"
type input "LOT918234"
type input "Type"
type input "25"
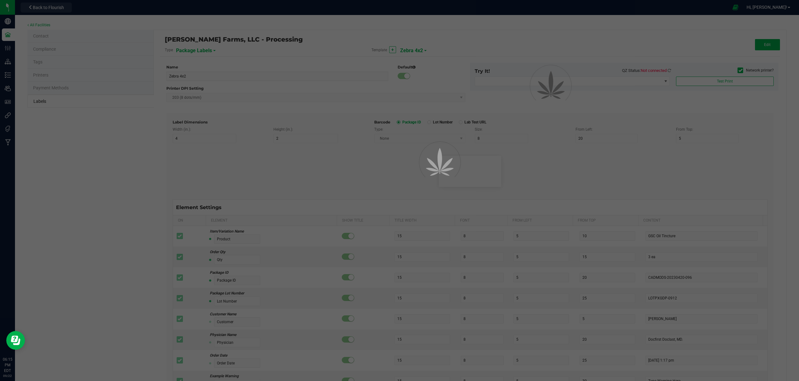
type input "10"
type input "35"
type input "Hash Infused"
type input "Unit Weight"
type input "25"
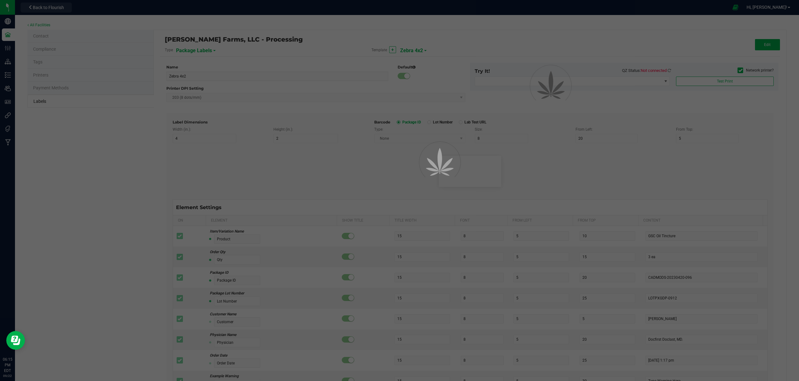
type input "10"
type input "40"
type input "3.5 g"
type input "SKU"
type input "25"
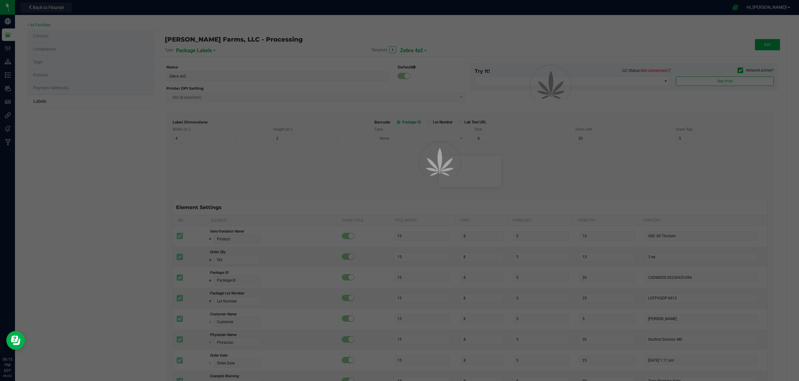
type input "10"
type input "42P017"
type input "Ref Field 2"
type input "25"
type input "10"
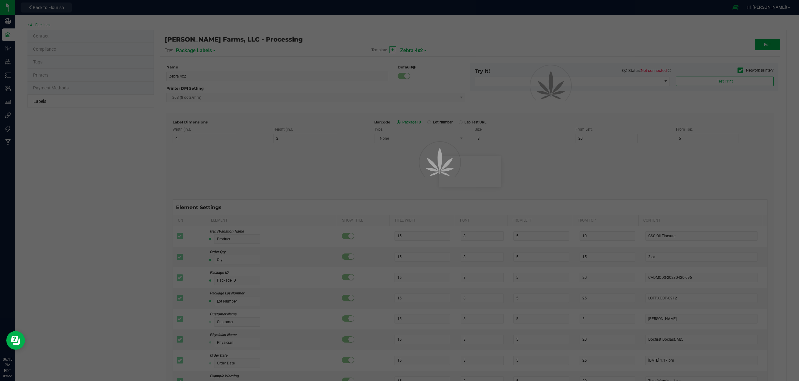
type input "35"
type input "Ref Field 2 Value"
type input "Ref Field 3"
type input "25"
type input "10"
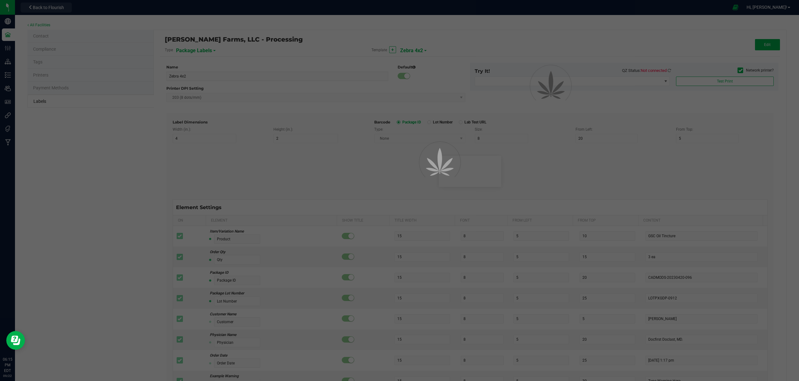
type input "35"
type input "Ref Field 3 Value"
type input "Item Ref Field 1"
type input "25"
type input "10"
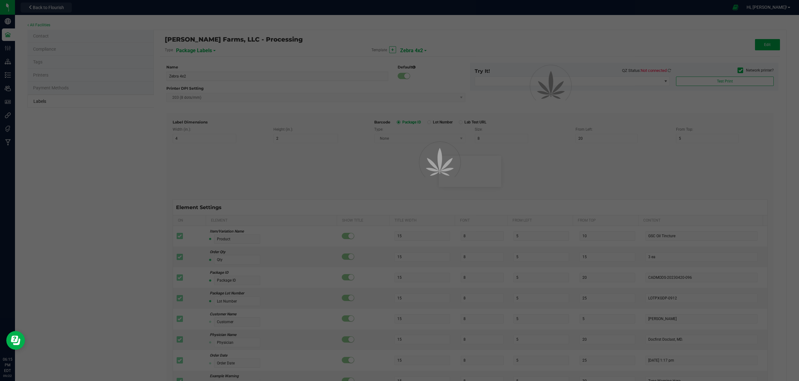
type input "35"
type input "Item Ref Field 1 Value"
type input "Item Ref Field 2"
type input "25"
type input "10"
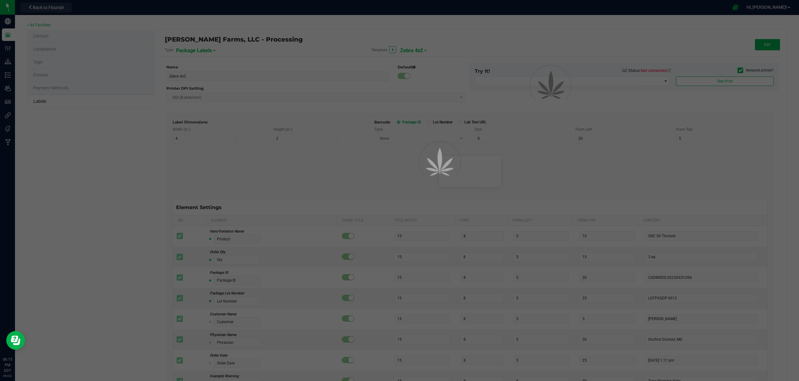
type input "35"
type input "Item Ref Field 2 Value"
type input "Item Ref Field 3"
type input "25"
type input "10"
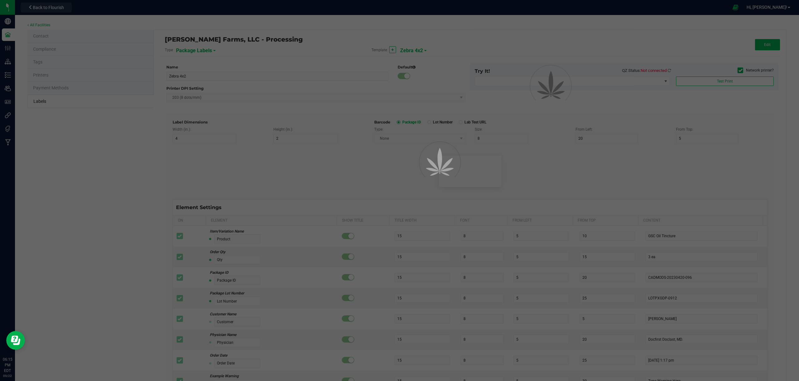
type input "35"
type input "Item Ref Field 3 Value"
type input "Item Ref Field 4"
type input "25"
type input "10"
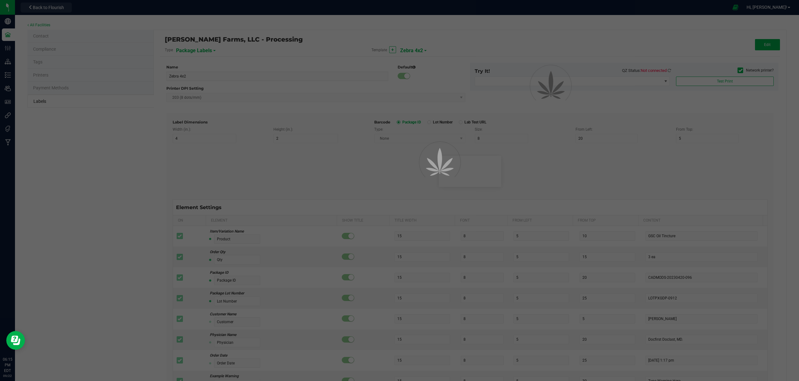
type input "35"
type input "Item Ref Field 4 Value"
type input "Item Ref Field 5"
type input "25"
type input "10"
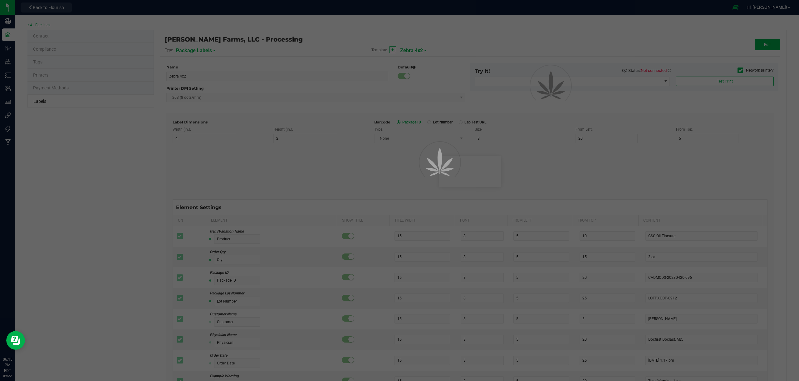
type input "35"
type input "Item Ref Field 5 Value"
type input "NDC Number"
type input "25"
type input "10"
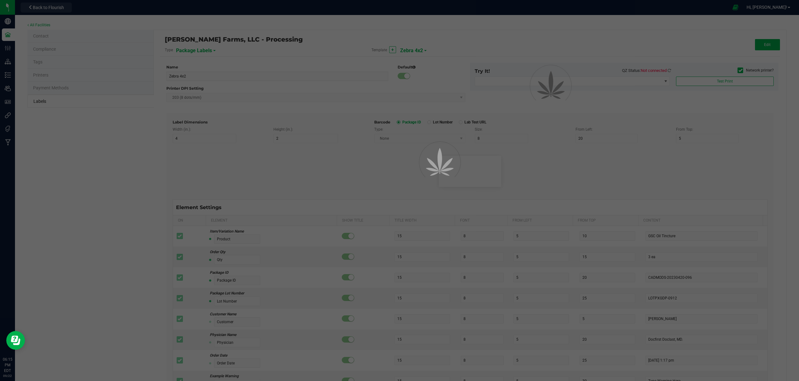
type input "35"
type input "[PHONE_NUMBER]"
type input "Number of Servings"
type input "25"
type input "10"
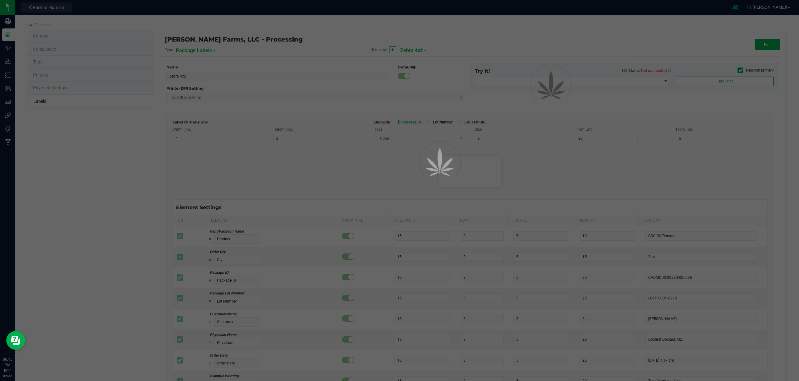
type input "35"
type input "4 servings/item"
type input "Serving Size"
type input "25"
type input "10"
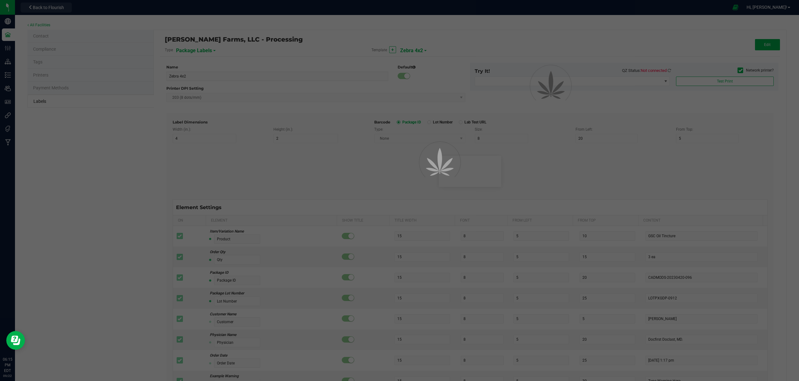
type input "35"
type input "1 cup"
type input "Serving Size (Grams)"
type input "25"
type input "10"
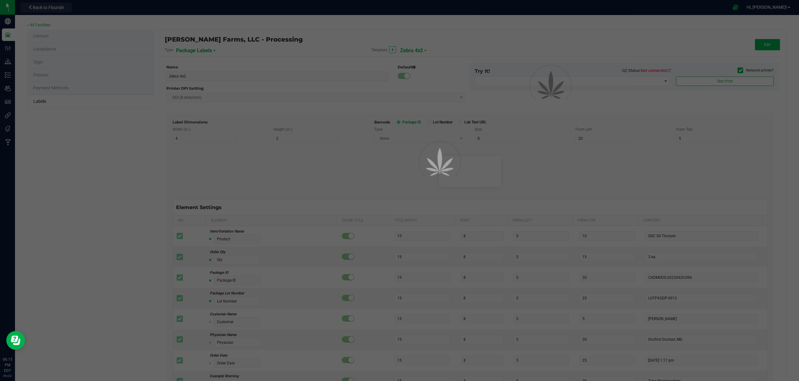
type input "35"
type input "4 g"
type input "Item Ingredients"
type input "25"
type input "10"
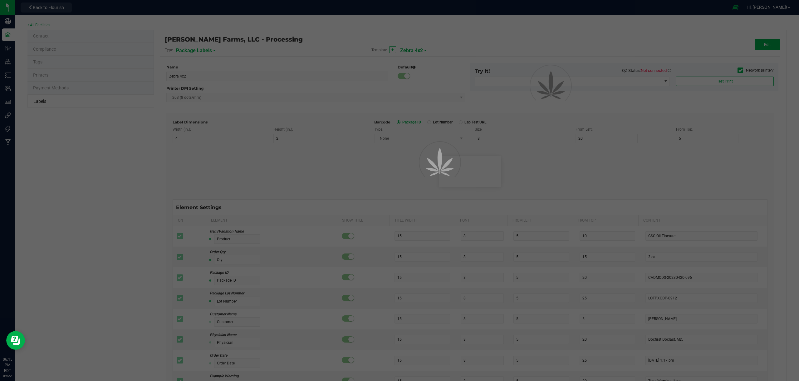
type input "35"
type input "Ingredient one, ingredient two"
type input "Allergens"
type input "25"
type input "10"
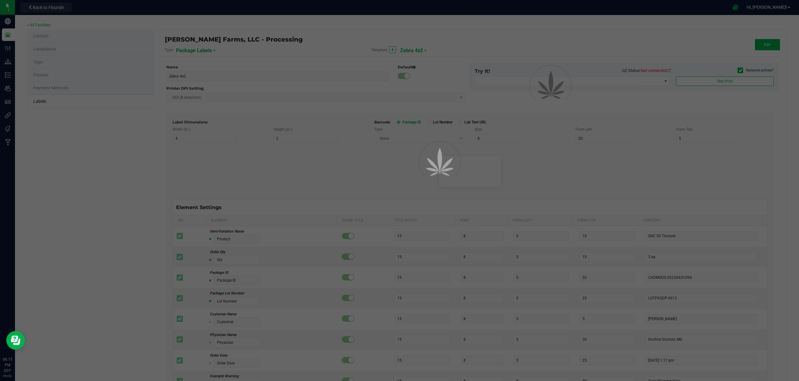
type input "35"
type input "Tree Nuts, Soy, Wheat"
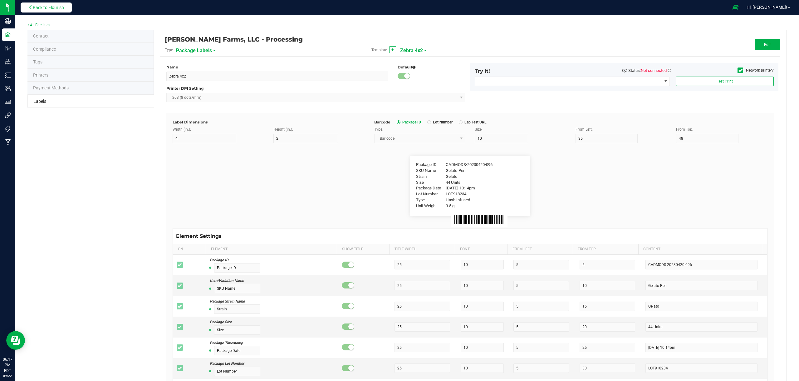
click at [47, 10] on span "Back to Flourish" at bounding box center [48, 7] width 31 height 5
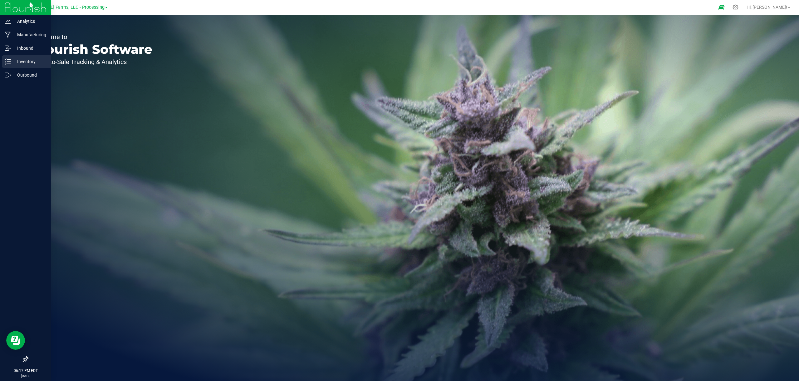
click at [34, 60] on p "Inventory" at bounding box center [29, 61] width 37 height 7
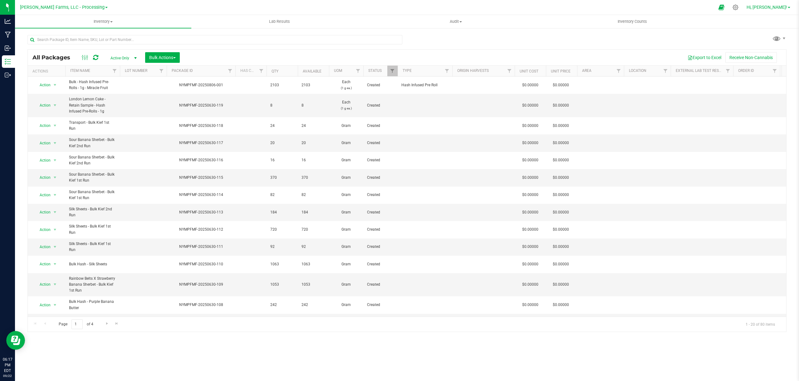
click at [790, 9] on link "Hi, [PERSON_NAME]!" at bounding box center [768, 7] width 49 height 7
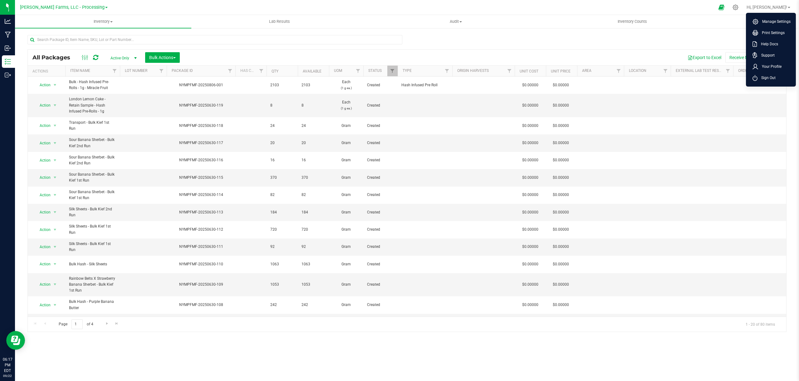
click at [730, 21] on ul "Inventory All packages All inventory Waste log Create inventory Lab Results Aud…" at bounding box center [414, 21] width 799 height 13
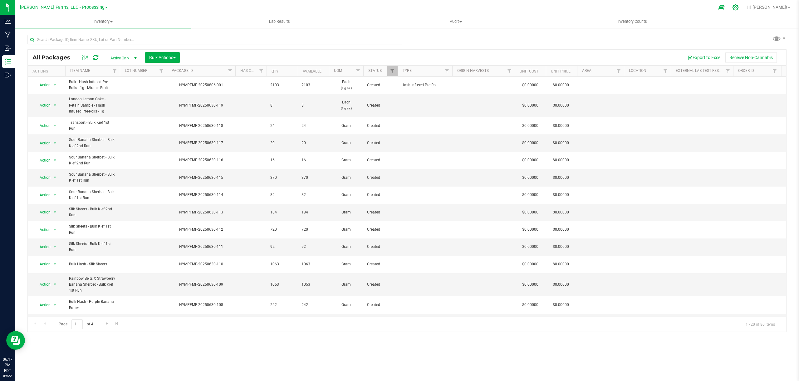
click at [739, 9] on icon at bounding box center [736, 7] width 6 height 6
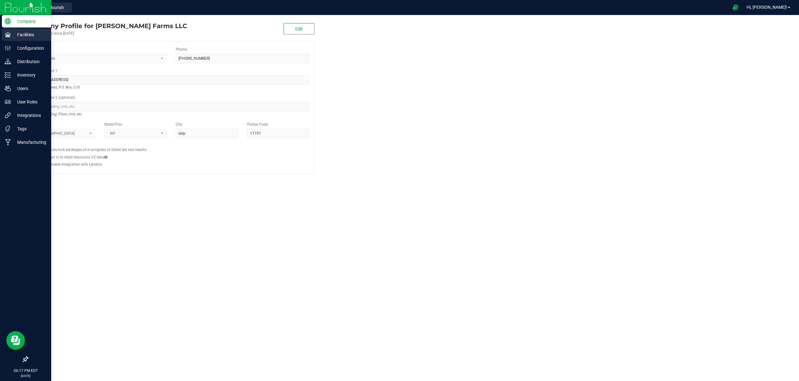
click at [26, 36] on p "Facilities" at bounding box center [29, 34] width 37 height 7
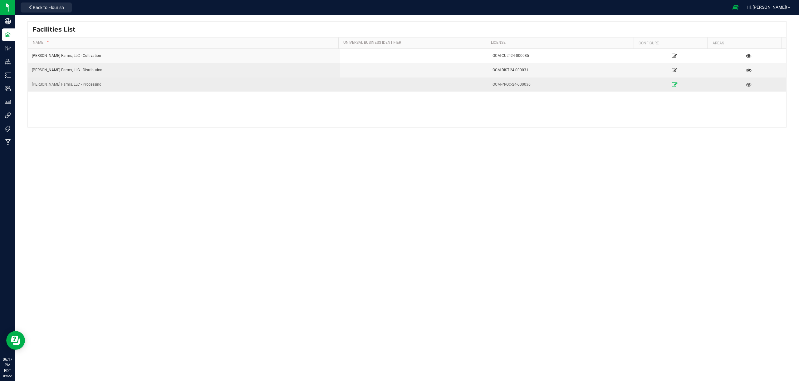
click at [673, 85] on icon at bounding box center [675, 84] width 6 height 4
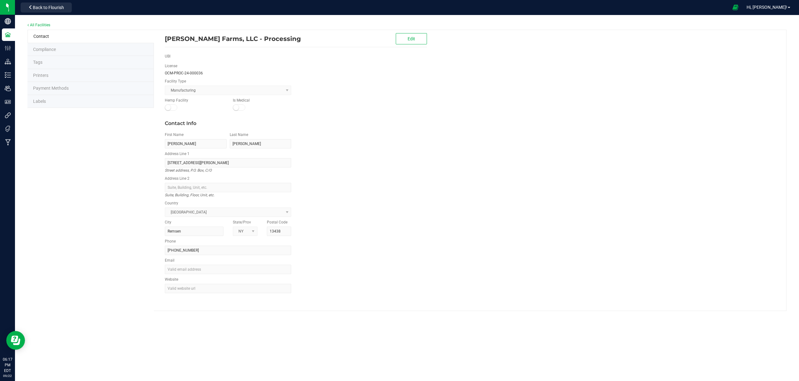
click at [55, 102] on li "Labels" at bounding box center [90, 101] width 126 height 13
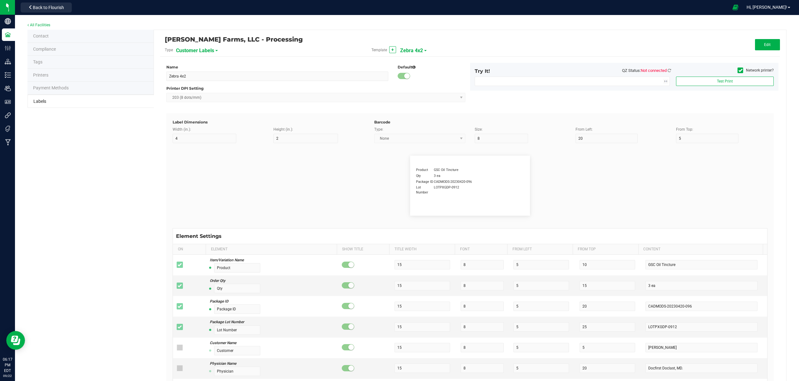
click at [216, 50] on span at bounding box center [216, 50] width 2 height 1
click at [195, 86] on span "Package Labels" at bounding box center [192, 87] width 27 height 4
type input "10"
type input "35"
type input "48"
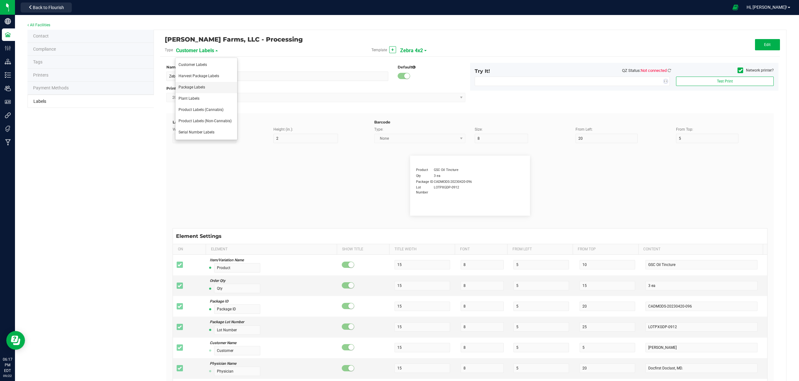
type input "Package ID"
type input "25"
type input "10"
type input "5"
type input "CADMODS-20230420-096"
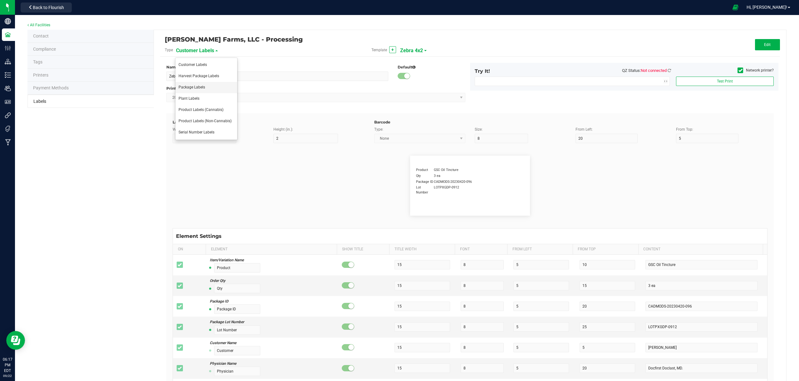
type input "SKU Name"
type input "25"
type input "10"
type input "Gelato Pen"
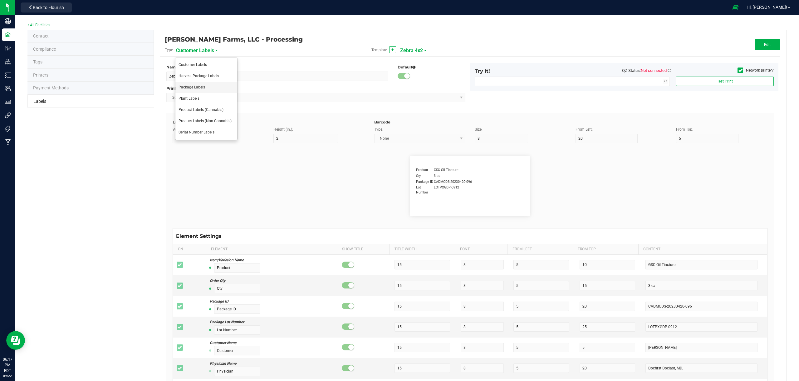
type input "Strain"
type input "25"
type input "10"
type input "15"
type input "Gelato"
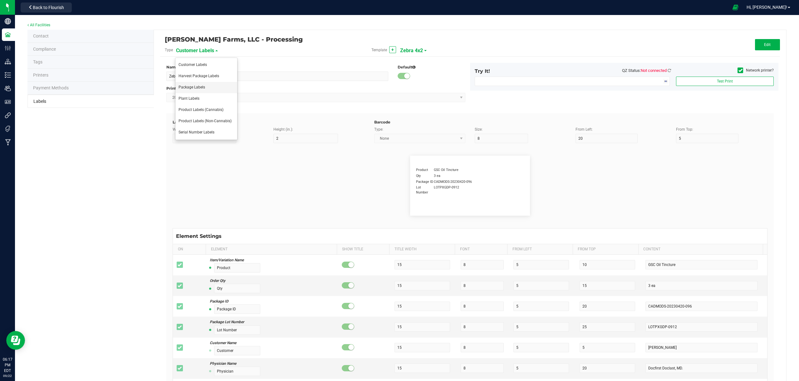
type input "Size"
type input "25"
type input "10"
type input "20"
type input "44 Units"
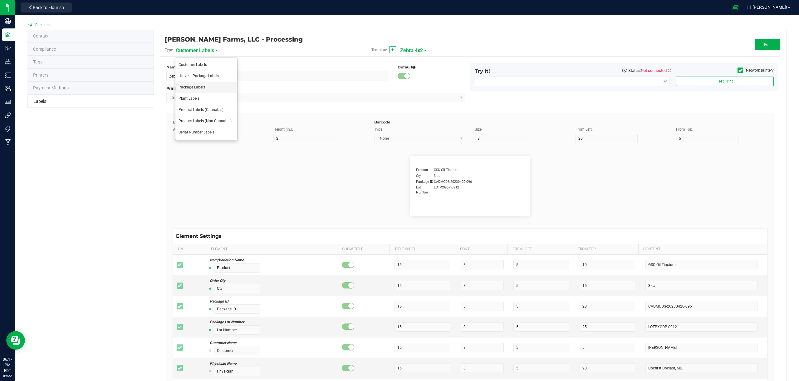
type input "Package Date"
type input "25"
type input "10"
type input "25"
type input "[DATE] 10:14pm"
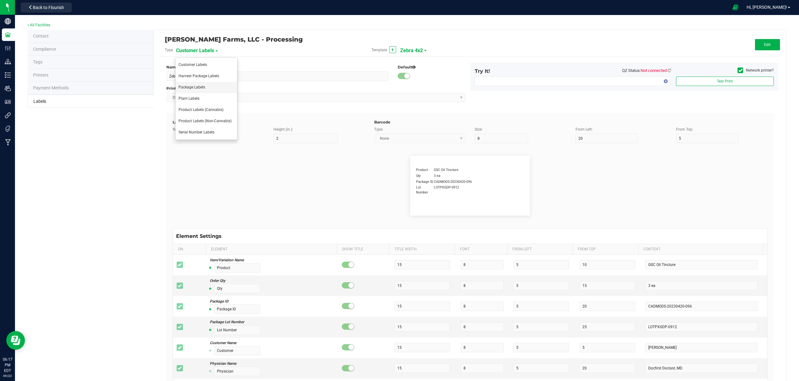
type input "Lot Number"
type input "25"
type input "10"
type input "30"
type input "LOT918234"
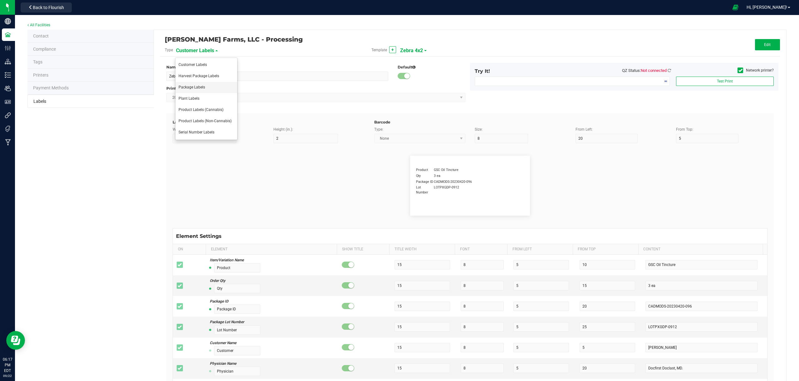
type input "Type"
type input "25"
type input "10"
type input "35"
type input "Hash Infused"
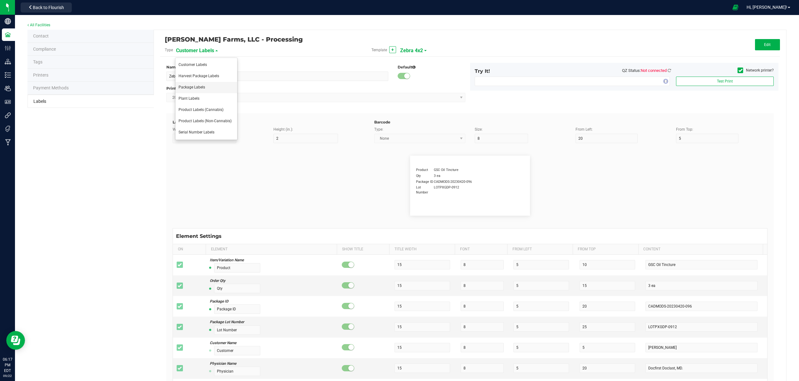
type input "Unit Weight"
type input "25"
type input "10"
type input "40"
type input "3.5 g"
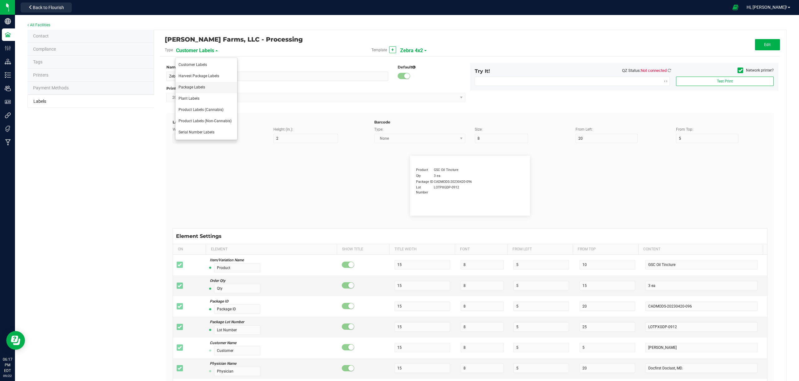
type input "SKU"
type input "25"
type input "10"
type input "42P017"
type input "Ref Field 2"
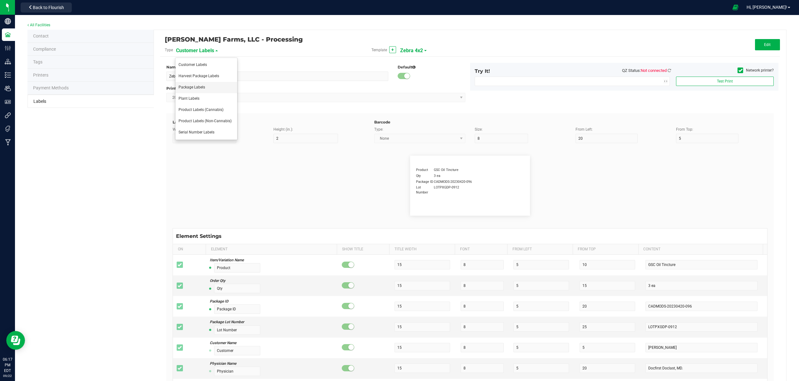
type input "25"
type input "10"
type input "35"
type input "Ref Field 2 Value"
type input "Ref Field 3"
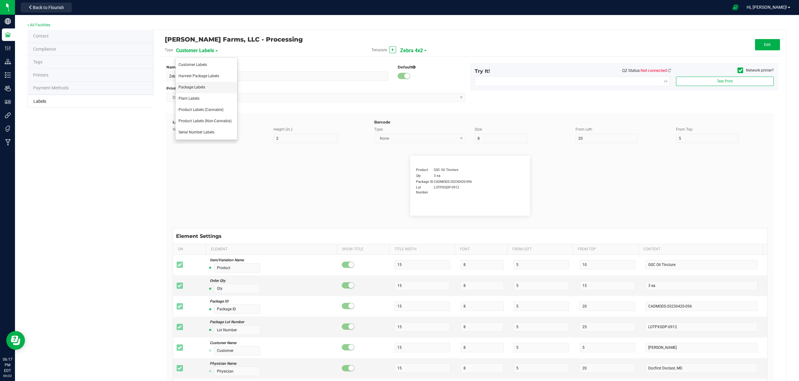
type input "25"
type input "10"
type input "35"
type input "Ref Field 3 Value"
type input "Item Ref Field 1"
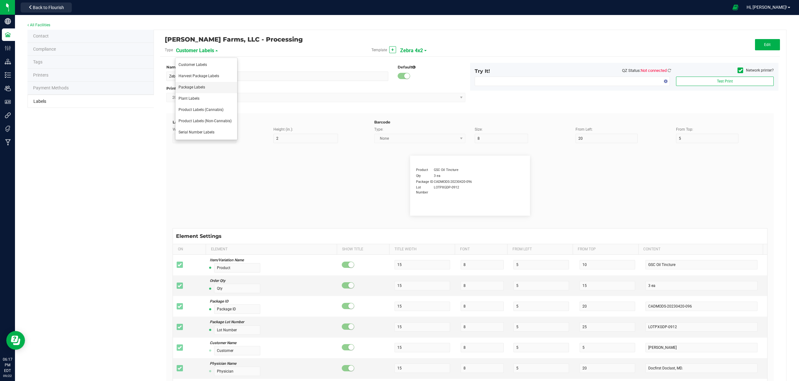
type input "25"
type input "10"
type input "35"
type input "Item Ref Field 1 Value"
type input "Item Ref Field 2"
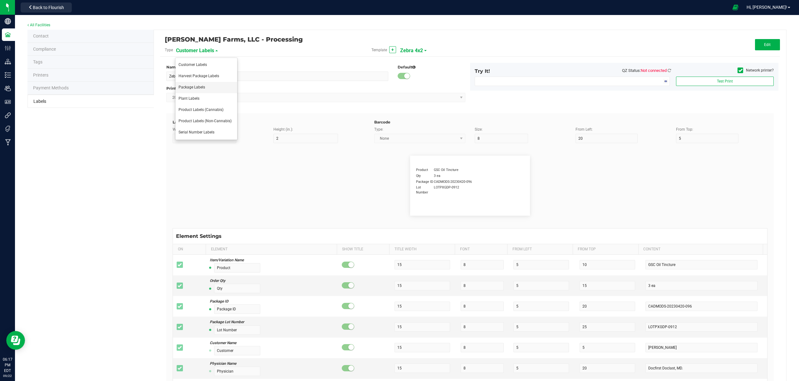
type input "25"
type input "10"
type input "35"
type input "Item Ref Field 2 Value"
type input "Item Ref Field 3"
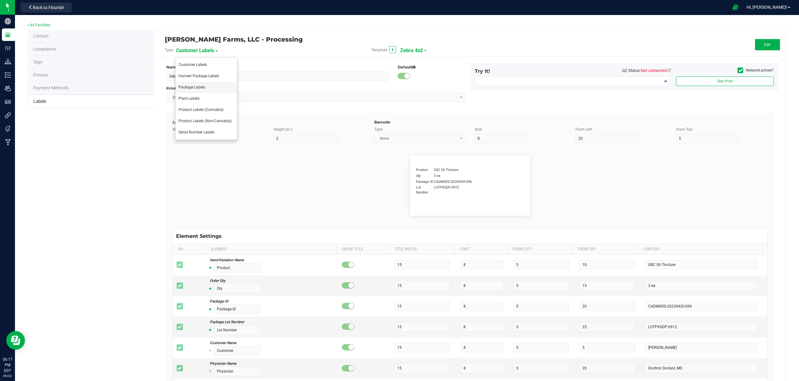
type input "25"
type input "10"
type input "35"
type input "Item Ref Field 3 Value"
type input "Item Ref Field 4"
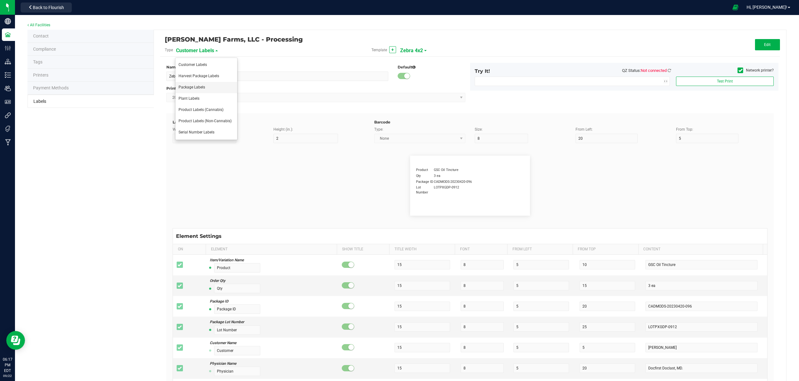
type input "25"
type input "10"
type input "35"
type input "Item Ref Field 4 Value"
type input "Item Ref Field 5"
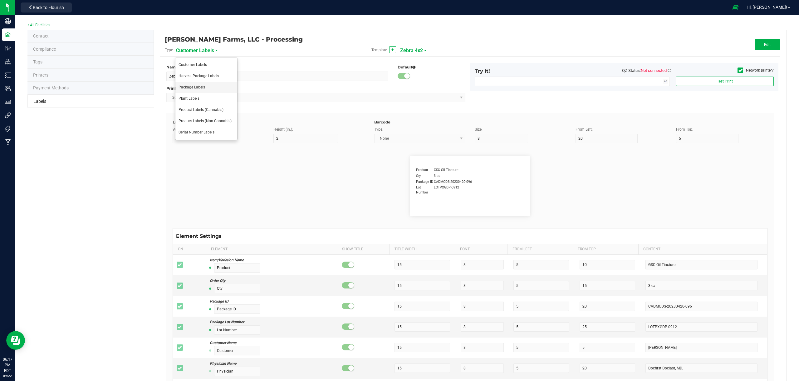
type input "25"
type input "10"
type input "35"
type input "Item Ref Field 5 Value"
type input "NDC Number"
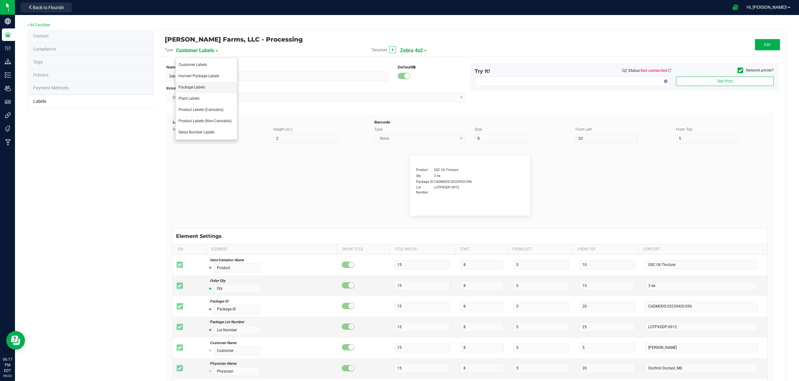
type input "25"
type input "10"
type input "35"
type input "[PHONE_NUMBER]"
type input "Number of Servings"
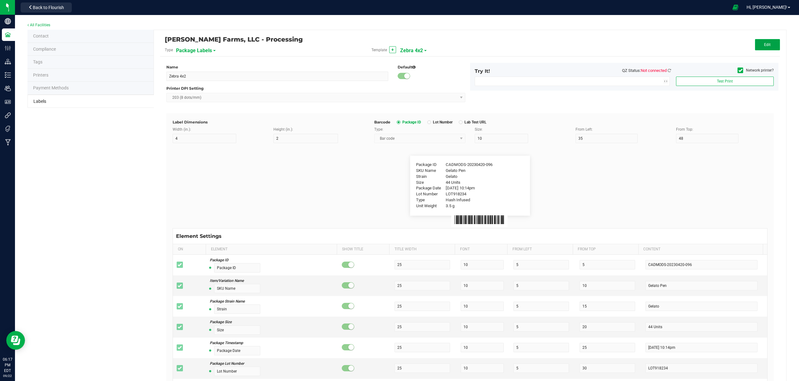
click at [769, 44] on button "Edit" at bounding box center [767, 44] width 25 height 11
click at [768, 43] on button "Save" at bounding box center [767, 44] width 25 height 11
click at [757, 43] on button "Edit" at bounding box center [767, 44] width 25 height 11
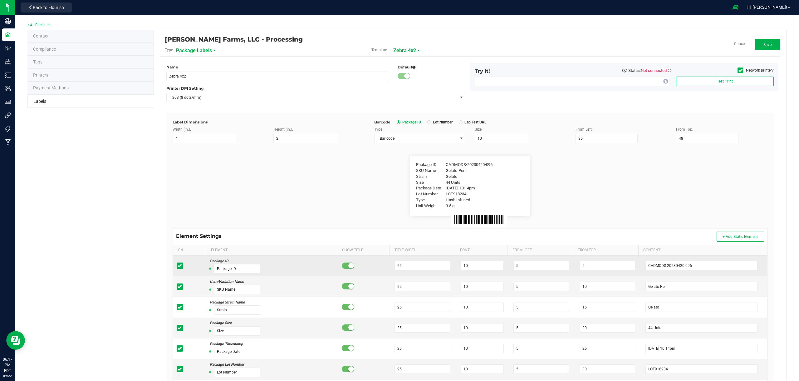
click at [349, 266] on small at bounding box center [351, 266] width 6 height 6
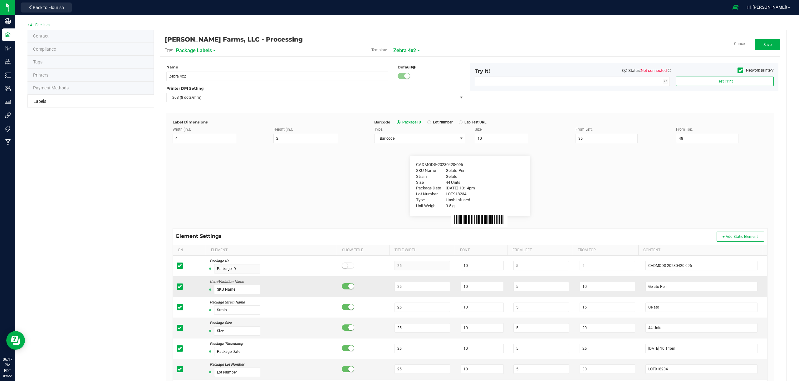
click at [349, 287] on small at bounding box center [351, 286] width 6 height 6
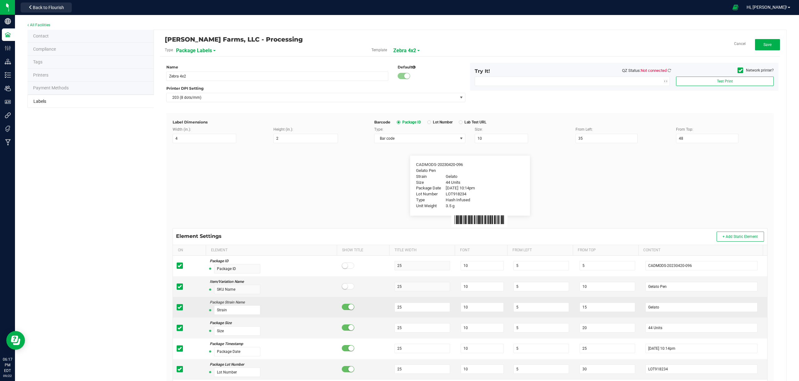
click at [349, 307] on small at bounding box center [351, 307] width 6 height 6
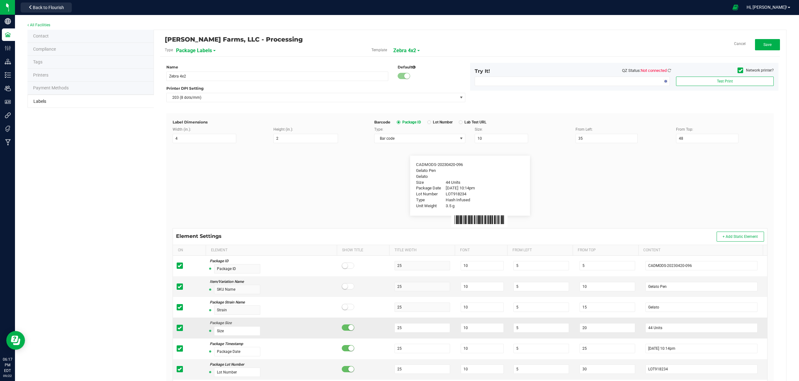
click at [348, 327] on small at bounding box center [351, 327] width 6 height 6
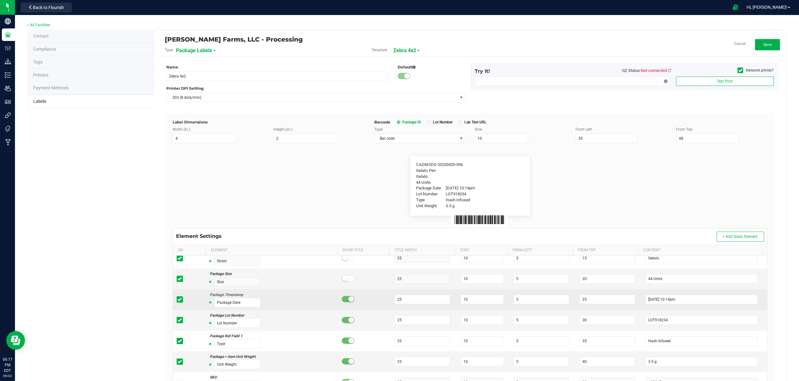
scroll to position [31, 0]
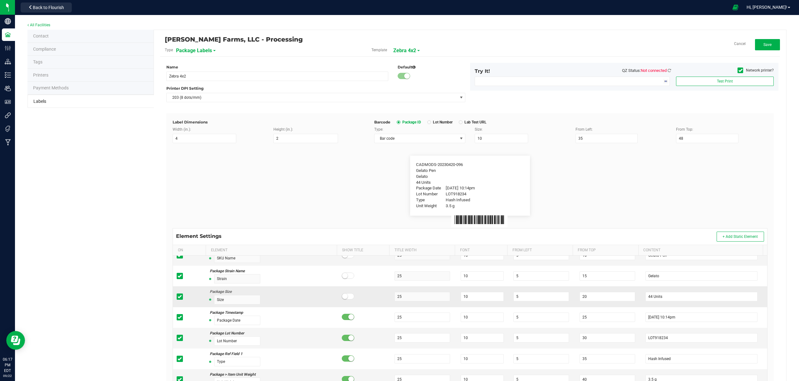
click at [343, 297] on small at bounding box center [345, 296] width 6 height 6
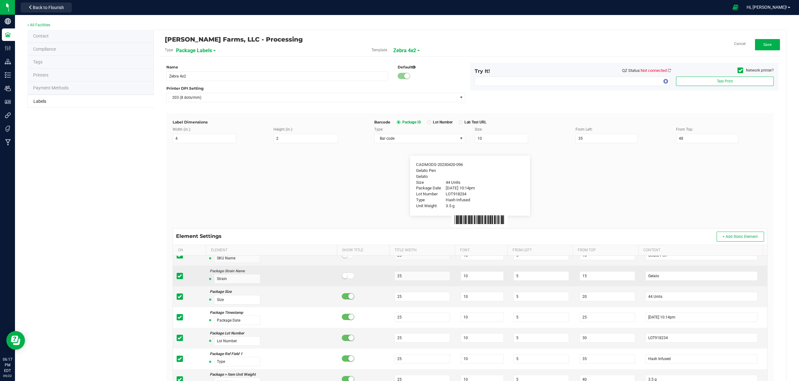
click at [346, 277] on span at bounding box center [348, 275] width 12 height 6
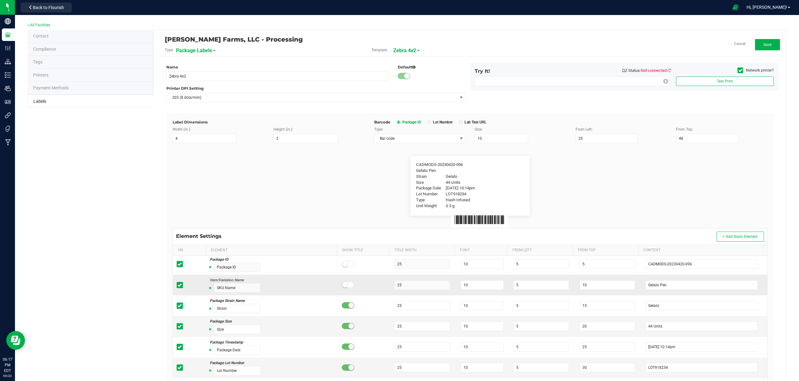
scroll to position [0, 0]
click at [342, 287] on small at bounding box center [345, 286] width 6 height 6
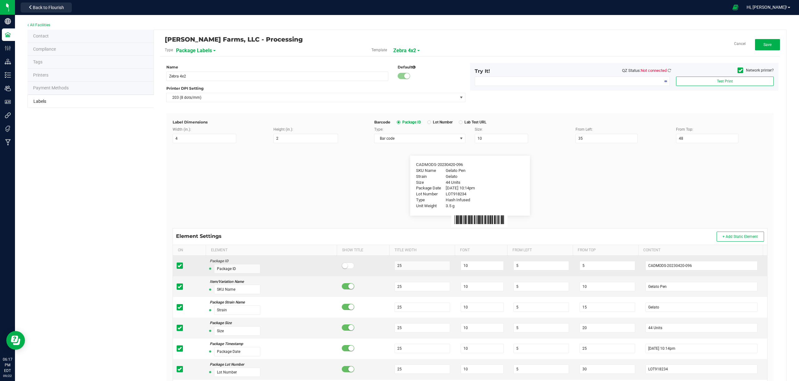
click at [344, 268] on span at bounding box center [348, 265] width 12 height 6
click at [477, 266] on input "10" at bounding box center [482, 265] width 43 height 9
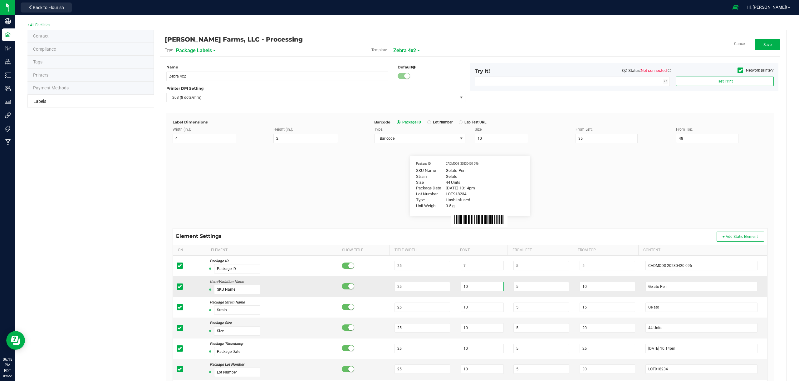
click at [474, 285] on input "10" at bounding box center [482, 286] width 43 height 9
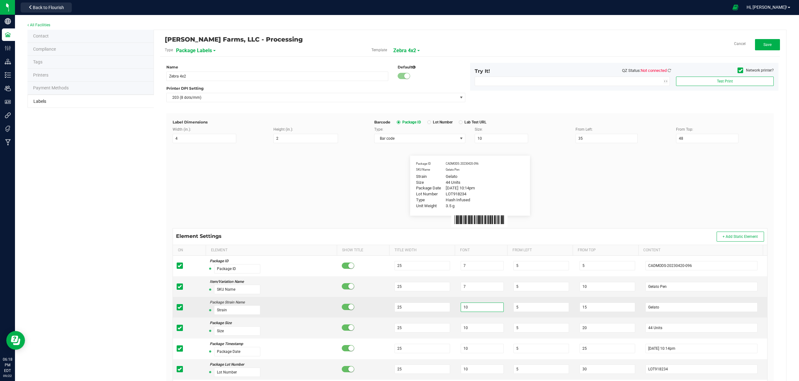
click at [476, 308] on input "10" at bounding box center [482, 306] width 43 height 9
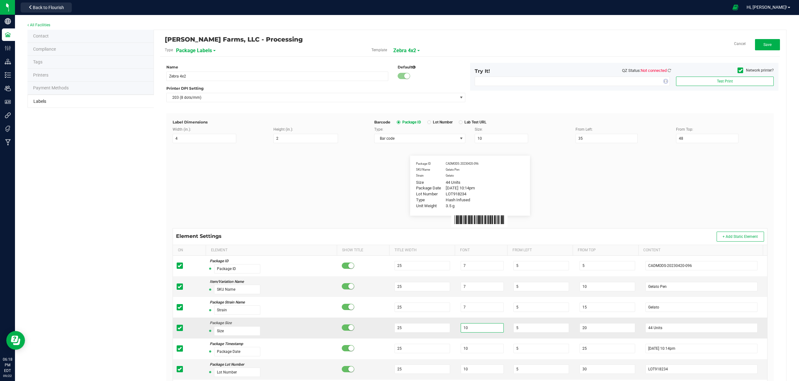
click at [474, 327] on input "10" at bounding box center [482, 327] width 43 height 9
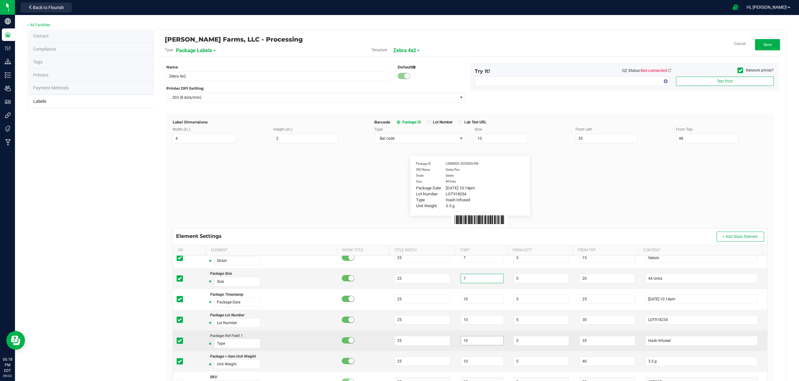
scroll to position [62, 0]
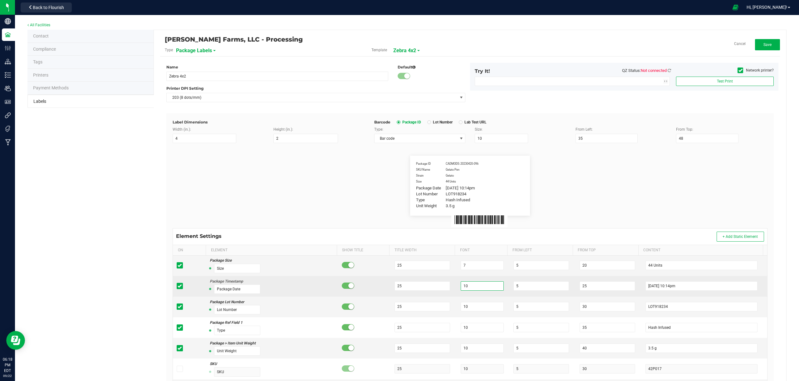
click at [473, 284] on input "10" at bounding box center [482, 285] width 43 height 9
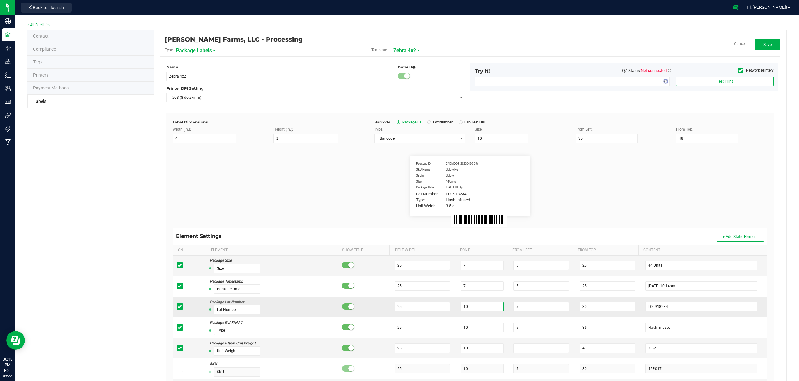
click at [471, 308] on input "10" at bounding box center [482, 306] width 43 height 9
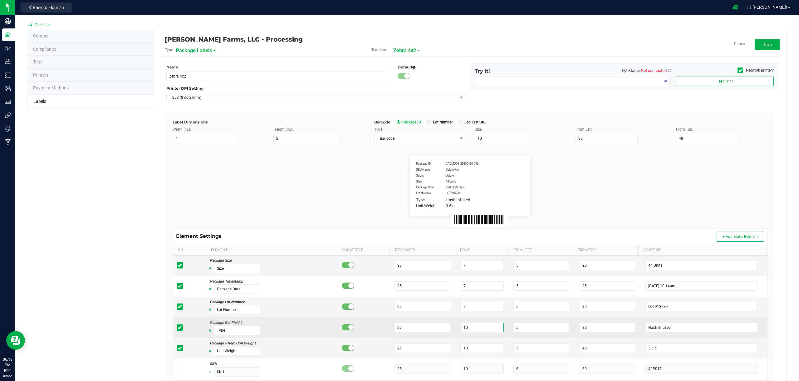
click at [479, 329] on input "10" at bounding box center [482, 327] width 43 height 9
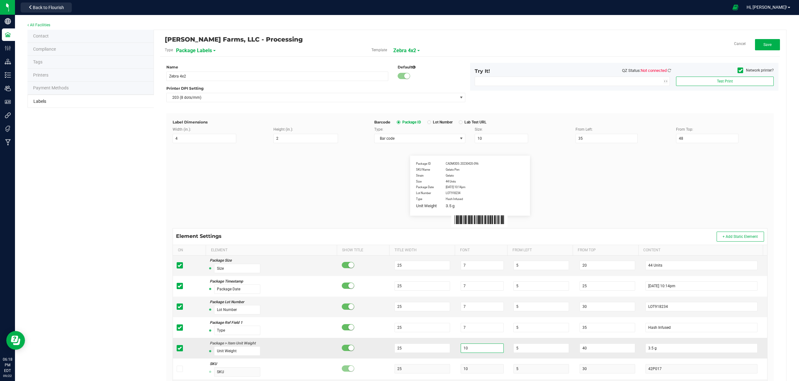
click at [472, 349] on input "10" at bounding box center [482, 347] width 43 height 9
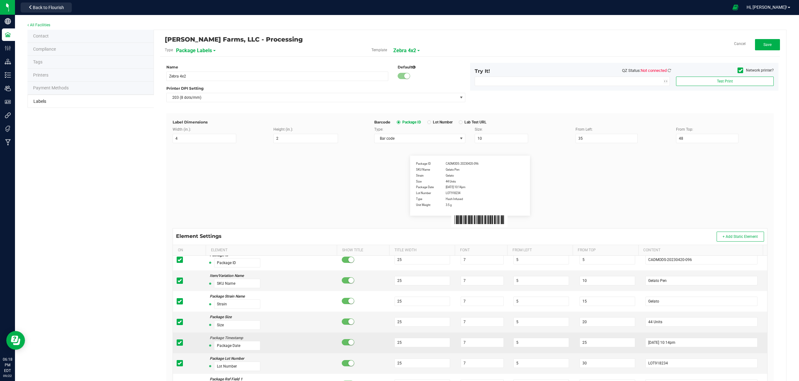
scroll to position [0, 0]
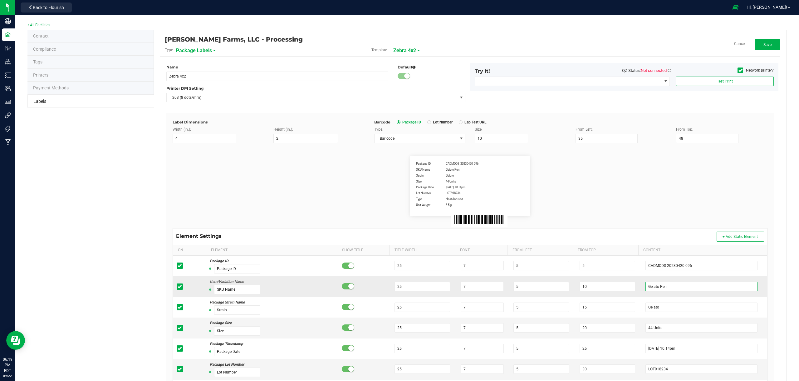
drag, startPoint x: 676, startPoint y: 287, endPoint x: 660, endPoint y: 287, distance: 15.3
click at [642, 286] on td "Gelato Pen" at bounding box center [705, 286] width 126 height 21
paste input "Twosies - Hash Infused Pre-Rolls - 1g - 2pk - [GEOGRAPHIC_DATA] Lemon Cake / Lo…"
click at [348, 286] on small at bounding box center [351, 286] width 6 height 6
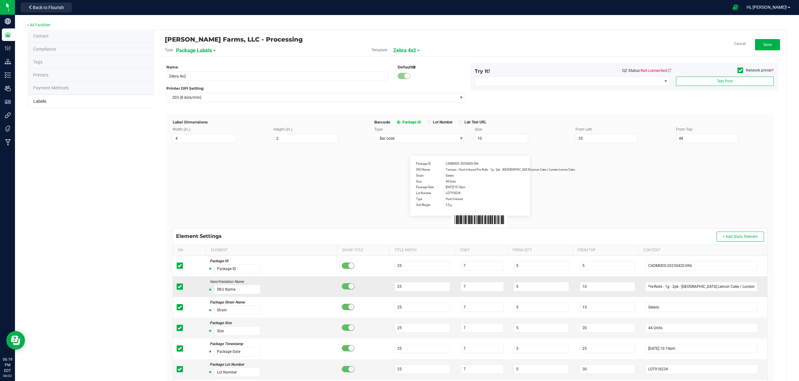
scroll to position [0, 0]
click at [517, 286] on input "5" at bounding box center [542, 286] width 56 height 9
click at [462, 139] on span at bounding box center [461, 138] width 8 height 9
click at [594, 201] on flourish-label-viewer "Package ID CADMODS-20230420-096 Twosies - Hash Infused Pre-Rolls - 1g - 2pk - […" at bounding box center [470, 186] width 595 height 60
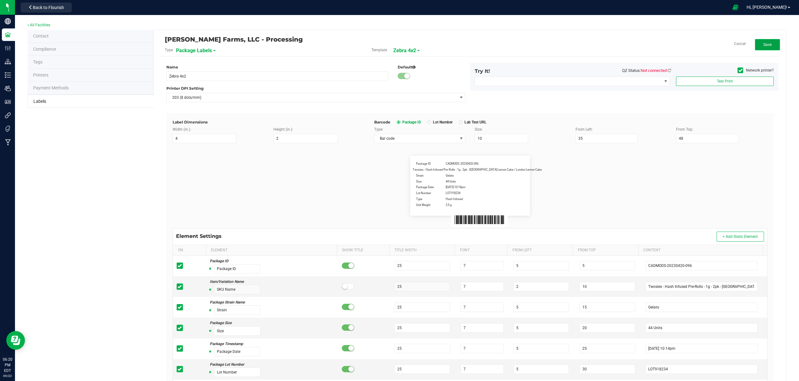
click at [766, 41] on button "Save" at bounding box center [767, 44] width 25 height 11
click at [37, 7] on span "Back to Flourish" at bounding box center [48, 7] width 31 height 5
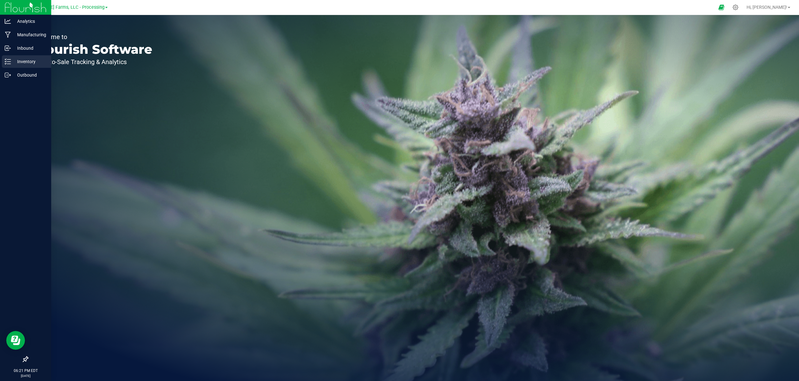
click at [31, 58] on p "Inventory" at bounding box center [29, 61] width 37 height 7
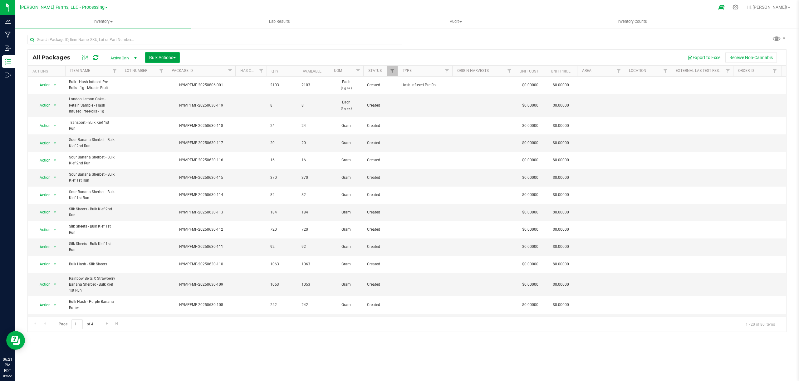
click at [179, 57] on button "Bulk Actions" at bounding box center [162, 57] width 35 height 11
click at [177, 68] on div "Add to manufacturing run" at bounding box center [177, 72] width 56 height 10
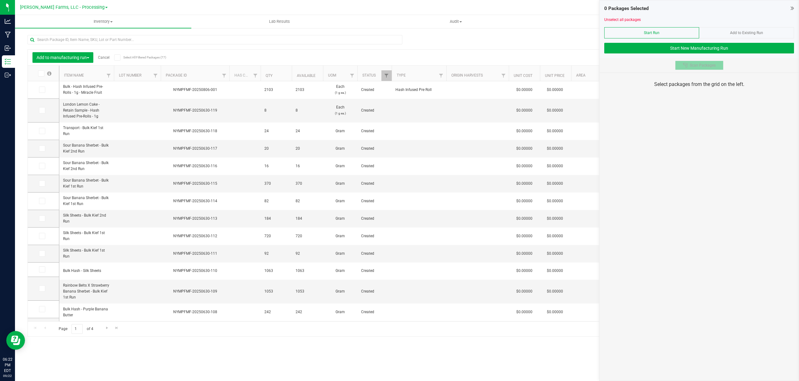
click at [699, 65] on span "Scan Packages" at bounding box center [703, 65] width 26 height 5
click at [105, 57] on link "Cancel" at bounding box center [104, 57] width 12 height 4
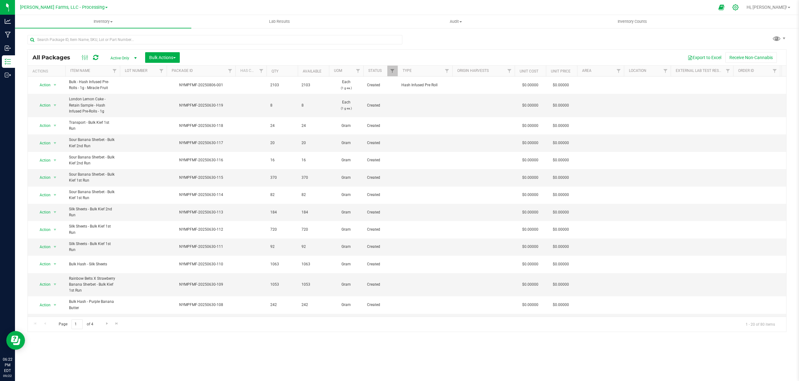
click at [739, 7] on icon at bounding box center [736, 7] width 7 height 7
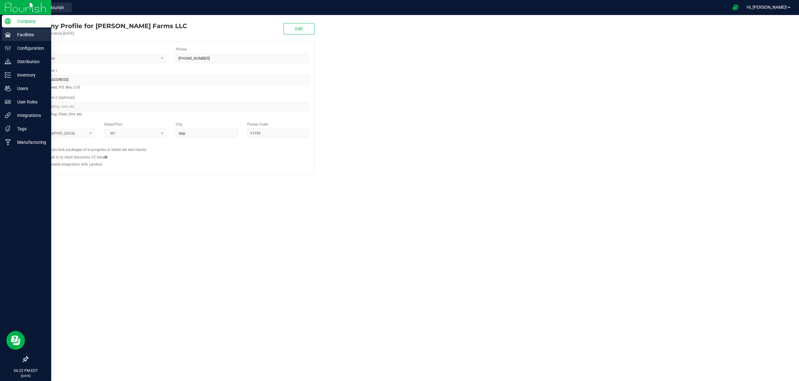
click at [27, 34] on p "Facilities" at bounding box center [29, 34] width 37 height 7
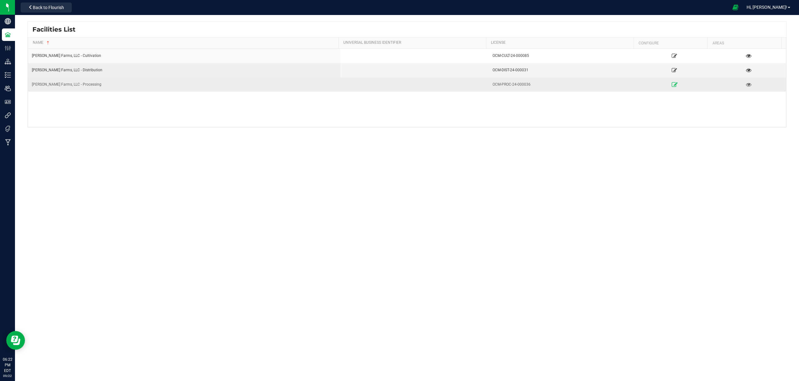
click at [672, 84] on icon at bounding box center [675, 84] width 6 height 4
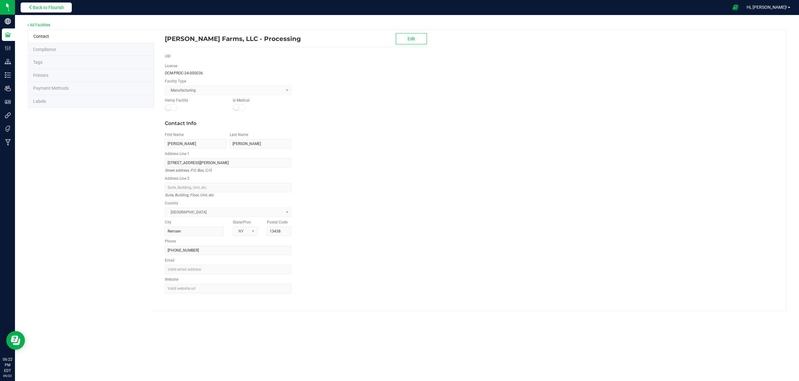
click at [53, 11] on button "Back to Flourish" at bounding box center [46, 7] width 51 height 10
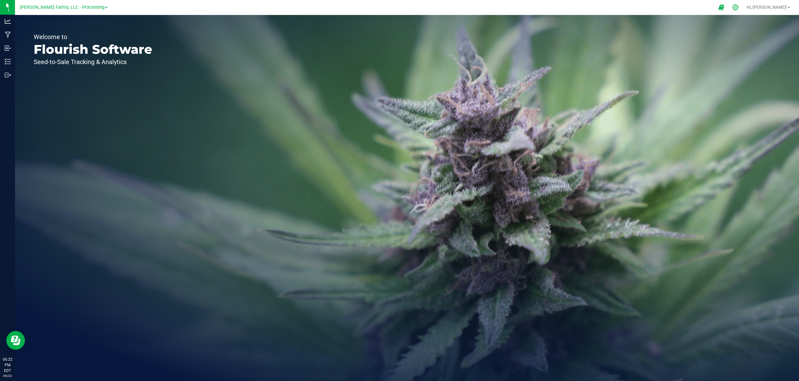
click at [744, 6] on div at bounding box center [736, 7] width 16 height 13
click at [739, 6] on icon at bounding box center [736, 7] width 7 height 7
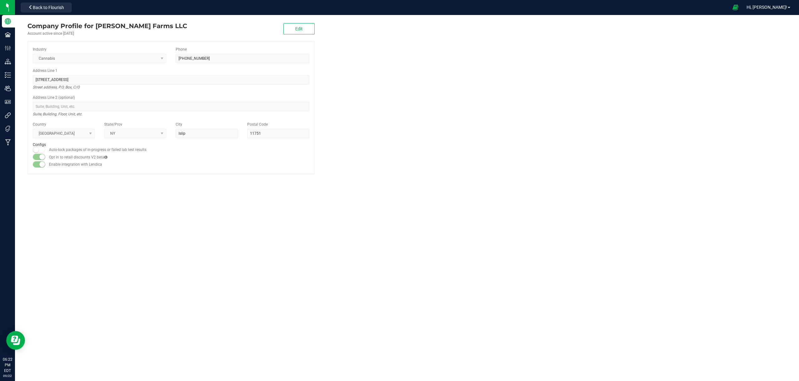
click at [359, 19] on company "Company Profile for [PERSON_NAME] Farms LLC Account active since [DATE] Edit In…" at bounding box center [407, 97] width 784 height 165
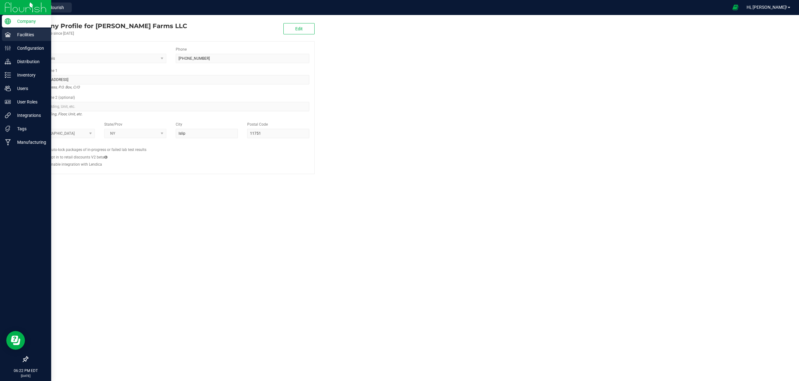
click at [23, 38] on p "Facilities" at bounding box center [29, 34] width 37 height 7
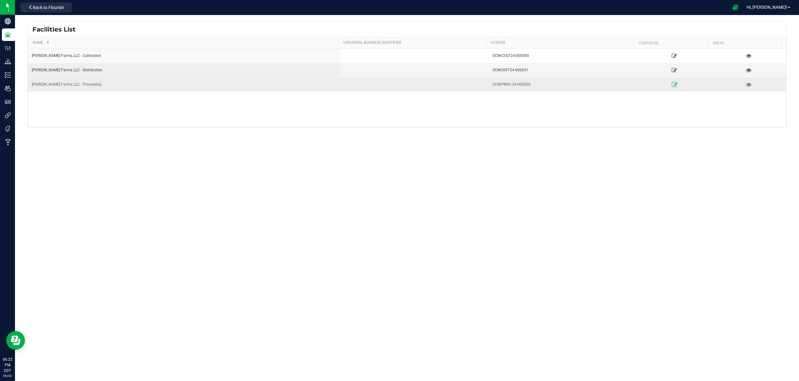
click at [672, 84] on icon at bounding box center [675, 84] width 6 height 4
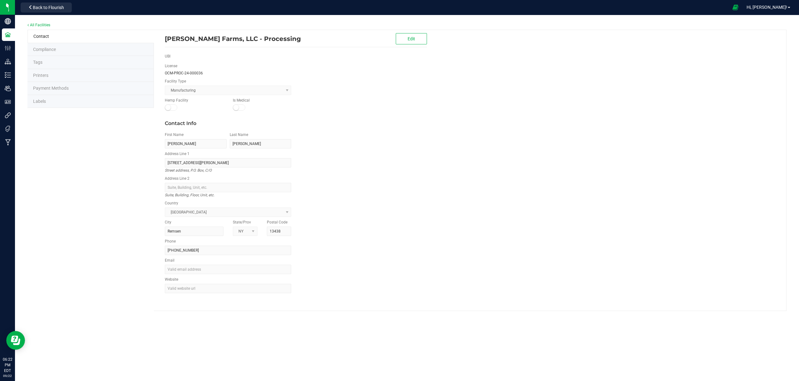
click at [61, 97] on li "Labels" at bounding box center [90, 101] width 126 height 13
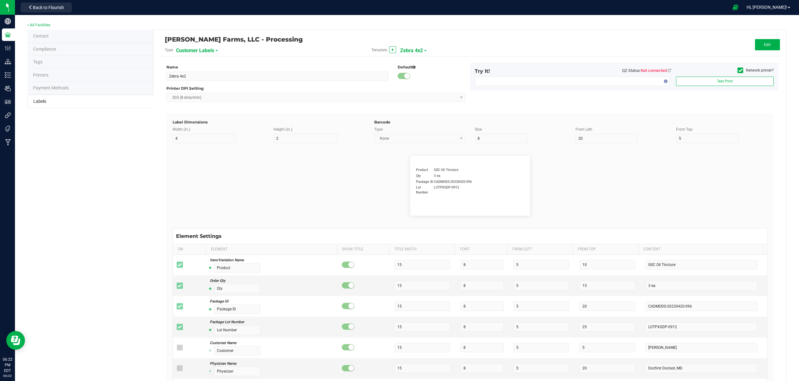
click at [215, 50] on span at bounding box center [216, 50] width 2 height 1
click at [198, 87] on span "Package Labels" at bounding box center [192, 87] width 27 height 4
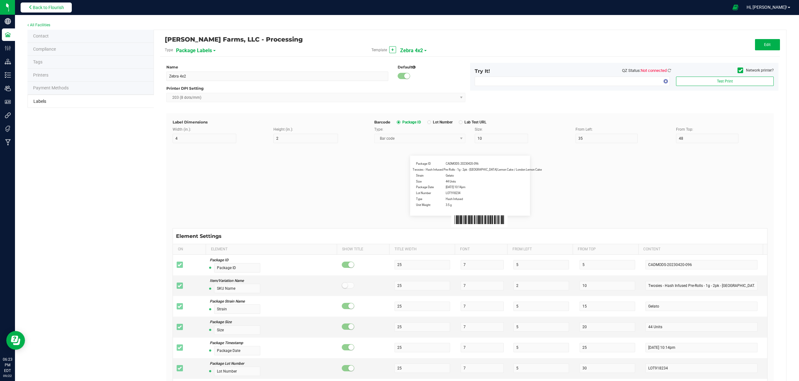
click at [57, 7] on span "Back to Flourish" at bounding box center [48, 7] width 31 height 5
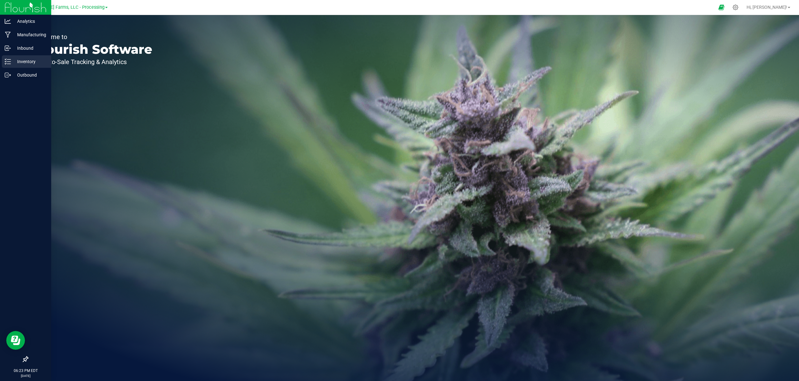
click at [26, 60] on p "Inventory" at bounding box center [29, 61] width 37 height 7
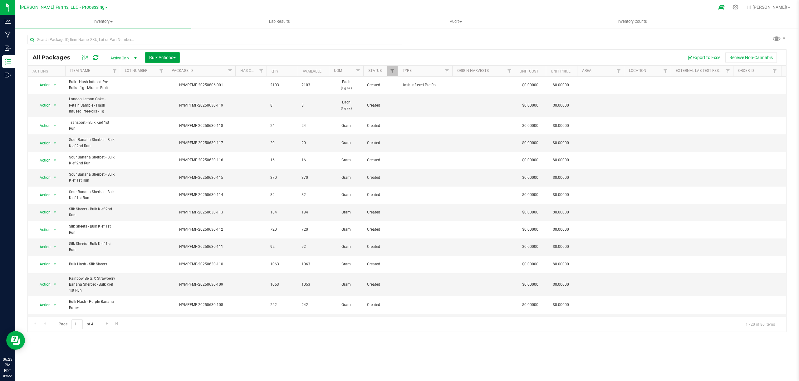
click at [170, 56] on span "Bulk Actions" at bounding box center [162, 57] width 27 height 5
click at [170, 83] on span "Add to outbound order" at bounding box center [170, 82] width 42 height 5
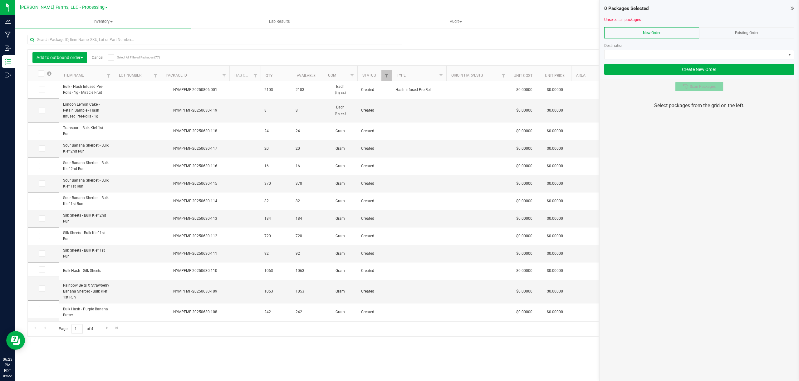
click at [699, 88] on span "Scan Packages" at bounding box center [703, 86] width 26 height 5
click at [699, 86] on span "Scan Packages" at bounding box center [703, 86] width 26 height 5
drag, startPoint x: 712, startPoint y: 86, endPoint x: 707, endPoint y: 104, distance: 18.7
click at [712, 86] on span "Scan Packages" at bounding box center [703, 86] width 26 height 5
click at [102, 57] on link "Cancel" at bounding box center [98, 57] width 12 height 4
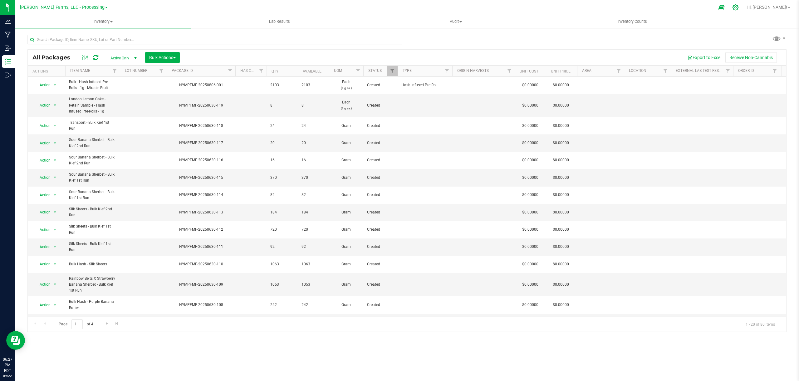
click at [744, 6] on div at bounding box center [736, 7] width 16 height 13
click at [739, 6] on icon at bounding box center [736, 7] width 6 height 6
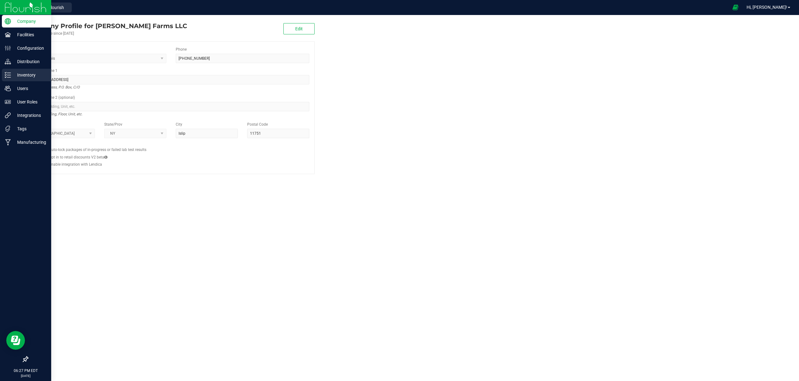
click at [22, 75] on p "Inventory" at bounding box center [29, 74] width 37 height 7
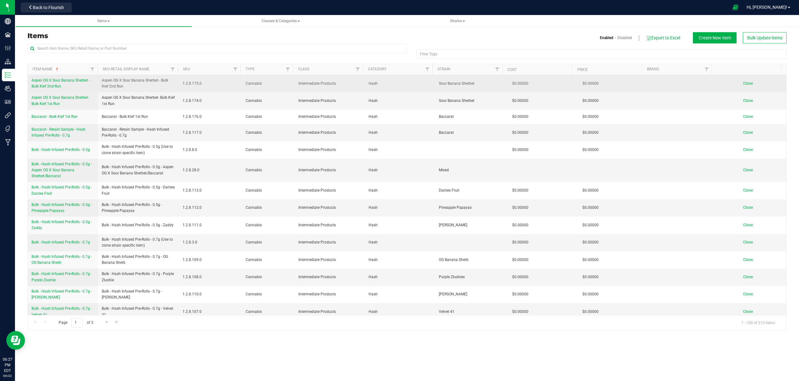
click at [198, 84] on span "1.2.8.175.0" at bounding box center [211, 84] width 56 height 6
click at [197, 83] on span "1.2.8.175.0" at bounding box center [211, 84] width 56 height 6
click at [64, 86] on link "Aspen OG X Sour Banana Sherbet - Bulk Kief 2nd Run" at bounding box center [63, 83] width 63 height 12
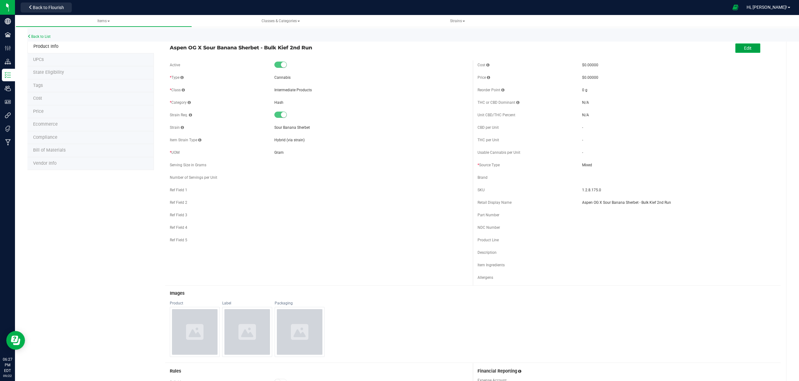
click at [747, 47] on span "Edit" at bounding box center [747, 48] width 7 height 5
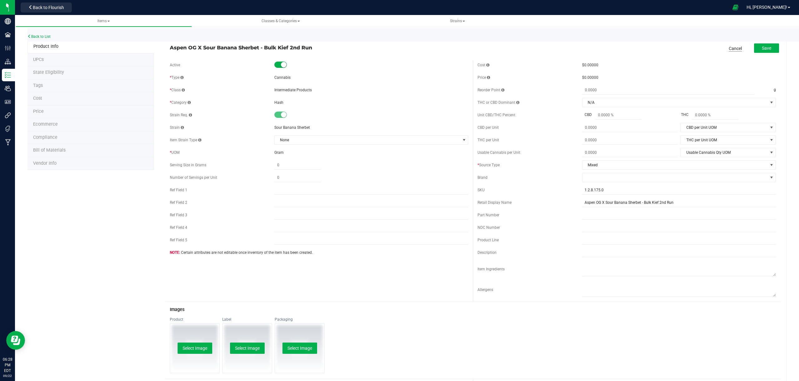
click at [734, 47] on link "Cancel" at bounding box center [735, 48] width 13 height 6
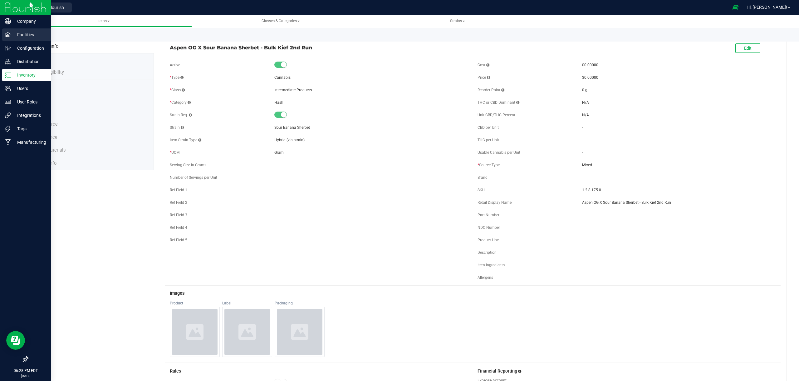
click at [10, 36] on icon at bounding box center [8, 34] width 6 height 5
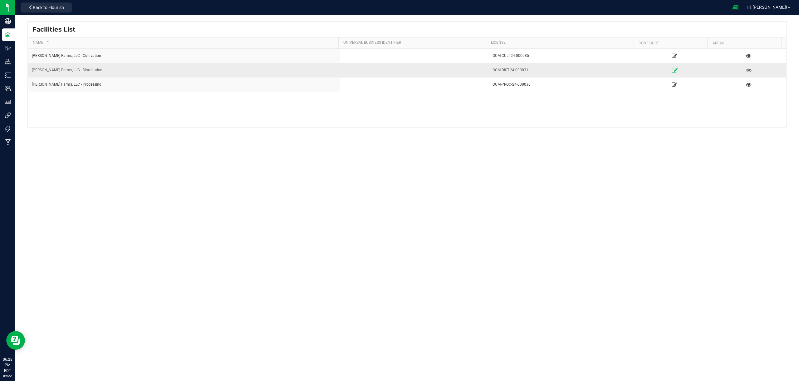
click at [672, 71] on icon at bounding box center [675, 70] width 6 height 4
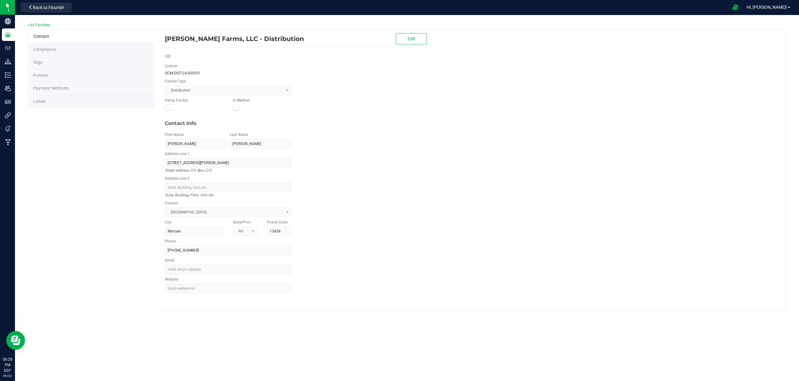
click at [60, 100] on li "Labels" at bounding box center [90, 101] width 126 height 13
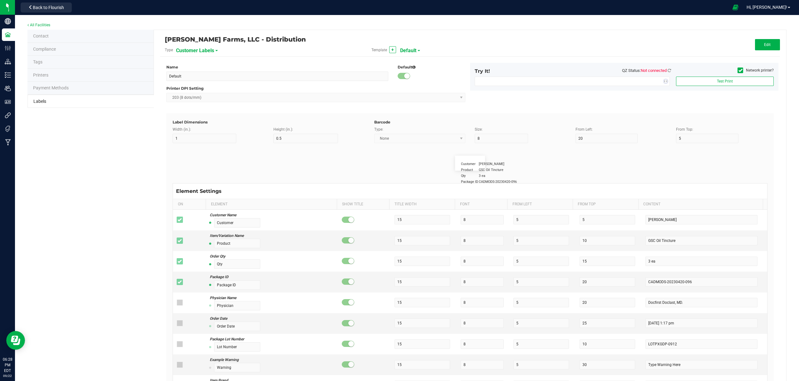
click at [213, 51] on span "Customer Labels" at bounding box center [195, 50] width 38 height 11
click at [195, 89] on li "Package Labels" at bounding box center [206, 87] width 62 height 11
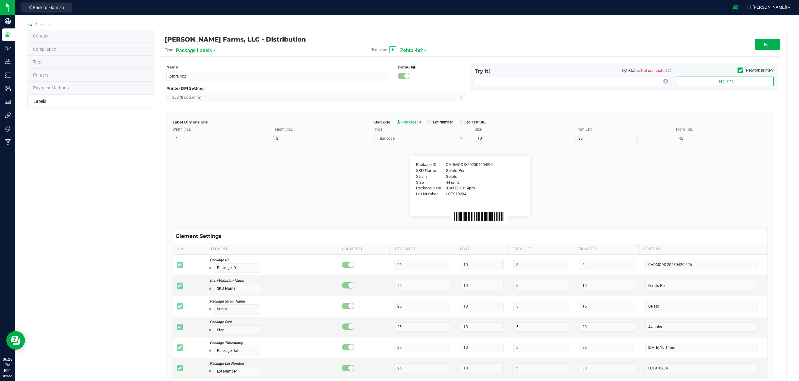
click at [424, 50] on span at bounding box center [425, 50] width 2 height 1
click at [433, 97] on li "QR Code Product" at bounding box center [430, 98] width 62 height 11
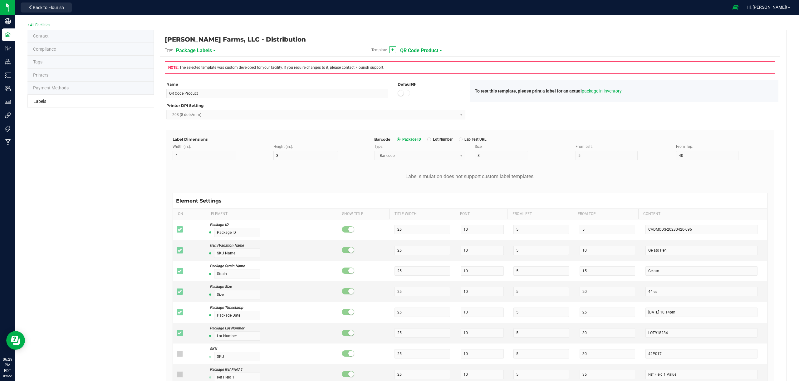
click at [439, 49] on div "Template + QR Code Product" at bounding box center [470, 50] width 207 height 11
click at [436, 50] on span "QR Code Product" at bounding box center [419, 50] width 38 height 11
click at [419, 109] on li "Zebra 4x2" at bounding box center [430, 109] width 62 height 11
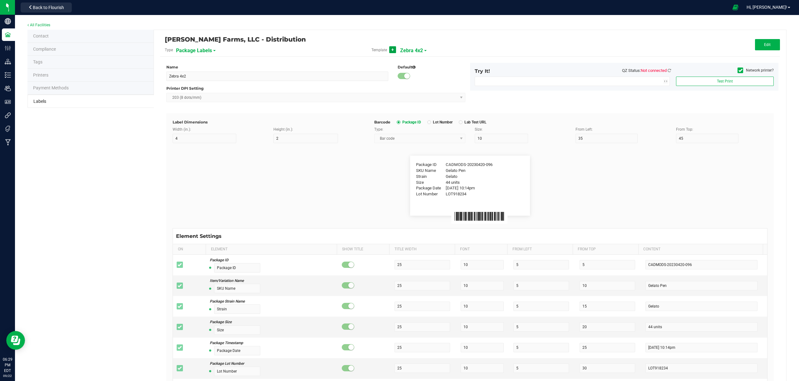
click at [389, 50] on button "+" at bounding box center [392, 49] width 7 height 7
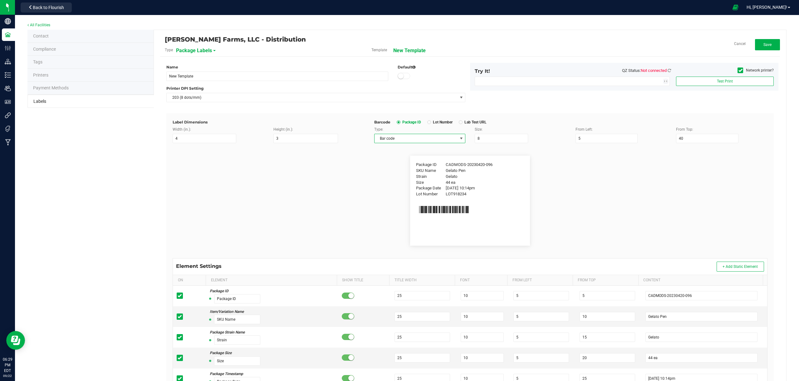
click at [459, 137] on span at bounding box center [461, 138] width 5 height 5
click at [396, 160] on li "QR code" at bounding box center [418, 160] width 90 height 11
drag, startPoint x: 498, startPoint y: 139, endPoint x: 460, endPoint y: 136, distance: 38.2
click at [460, 136] on div "Type: QR code Size: 8 From Left: 5 From Top: 40" at bounding box center [571, 134] width 403 height 17
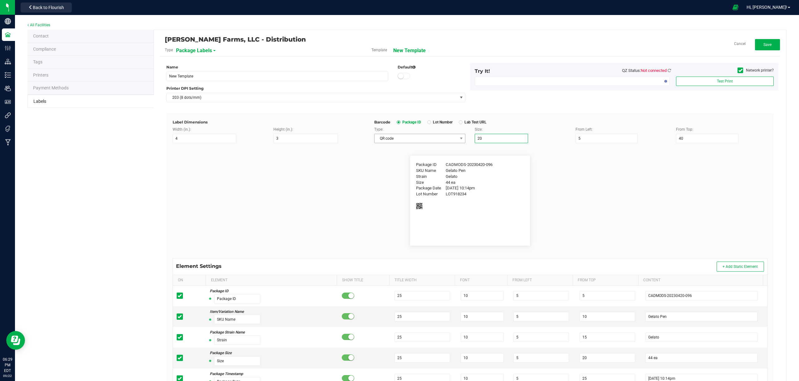
drag, startPoint x: 506, startPoint y: 139, endPoint x: 452, endPoint y: 134, distance: 54.9
click at [452, 134] on div "Type: QR code Size: 20 From Left: 5 From Top: 40" at bounding box center [571, 134] width 403 height 17
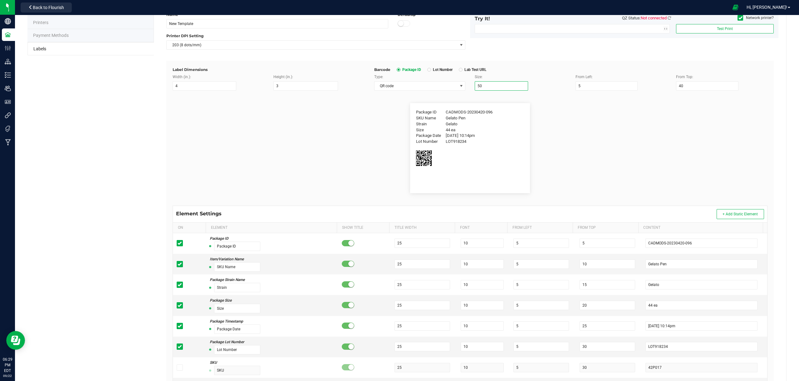
scroll to position [62, 0]
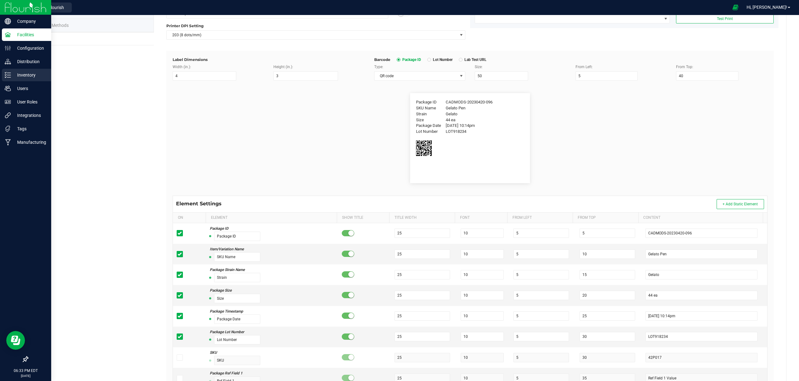
click at [26, 74] on p "Inventory" at bounding box center [29, 74] width 37 height 7
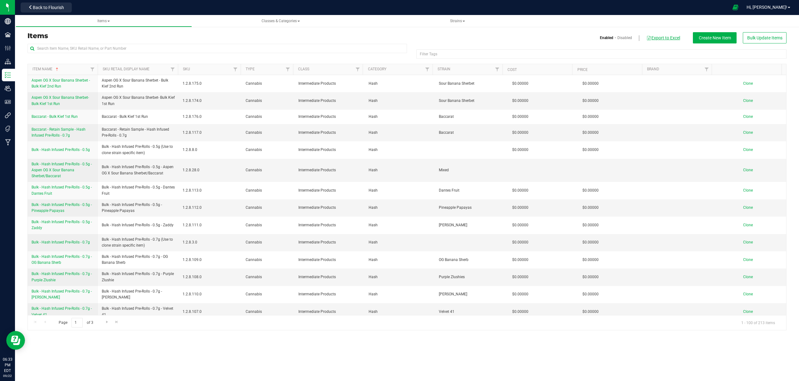
click at [667, 37] on button "Export to Excel" at bounding box center [663, 37] width 34 height 11
click at [763, 37] on span "Bulk Update Items" at bounding box center [765, 37] width 35 height 5
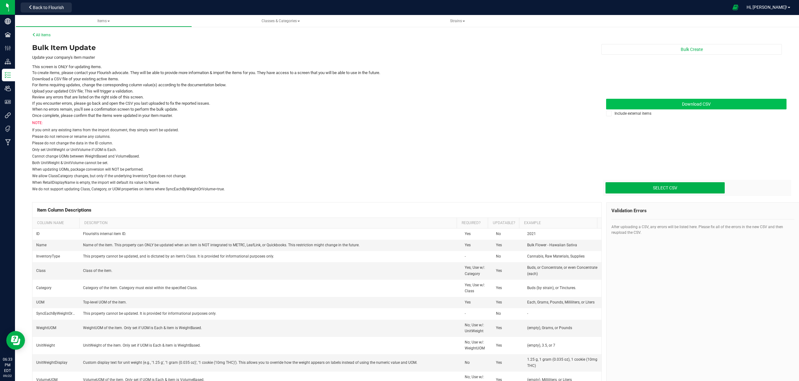
click at [685, 101] on span "Download CSV" at bounding box center [696, 103] width 29 height 5
click at [51, 9] on span "Back to Flourish" at bounding box center [48, 7] width 31 height 5
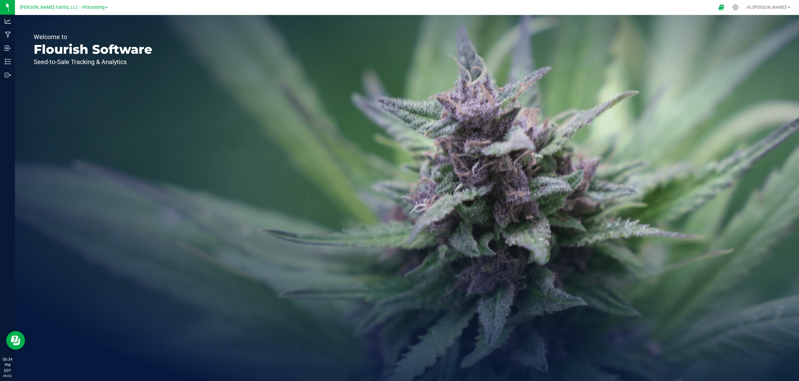
click at [101, 6] on link "[PERSON_NAME] Farms, LLC - Processing" at bounding box center [64, 7] width 88 height 6
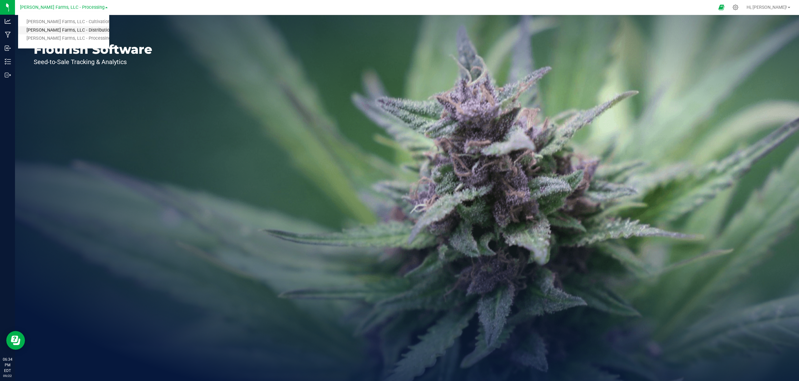
click at [87, 30] on link "[PERSON_NAME] Farms, LLC - Distribution" at bounding box center [63, 30] width 91 height 8
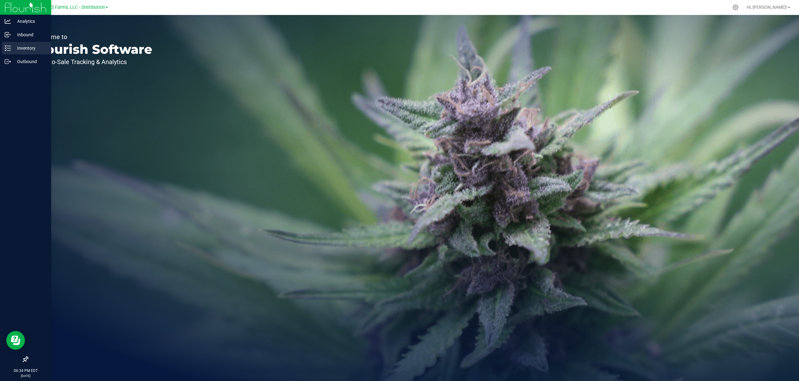
click at [26, 50] on p "Inventory" at bounding box center [29, 47] width 37 height 7
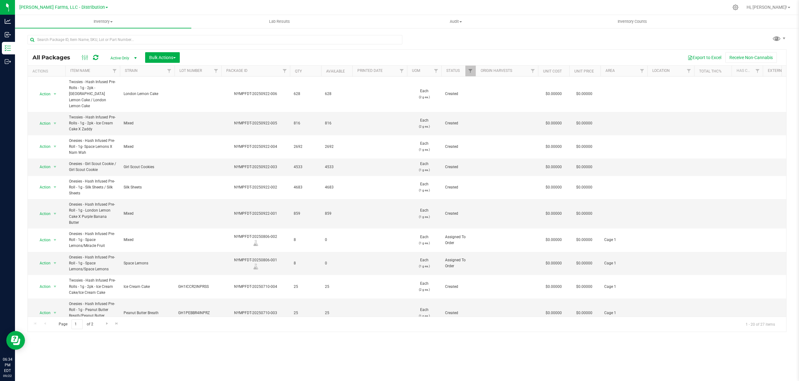
click at [353, 54] on div "Export to Excel Receive Non-Cannabis" at bounding box center [483, 57] width 597 height 11
click at [739, 4] on icon at bounding box center [736, 7] width 7 height 7
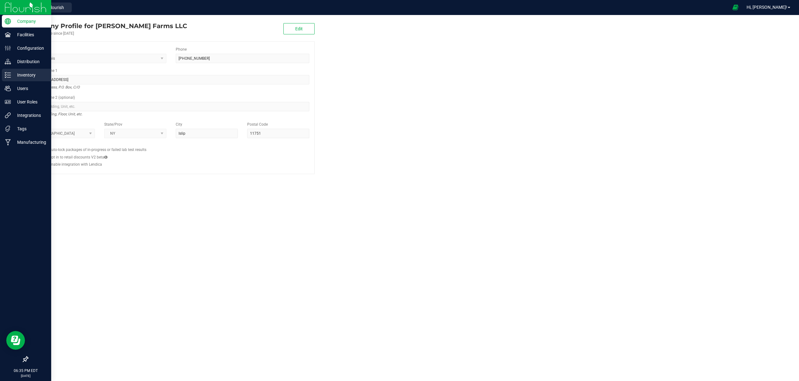
click at [30, 77] on p "Inventory" at bounding box center [29, 74] width 37 height 7
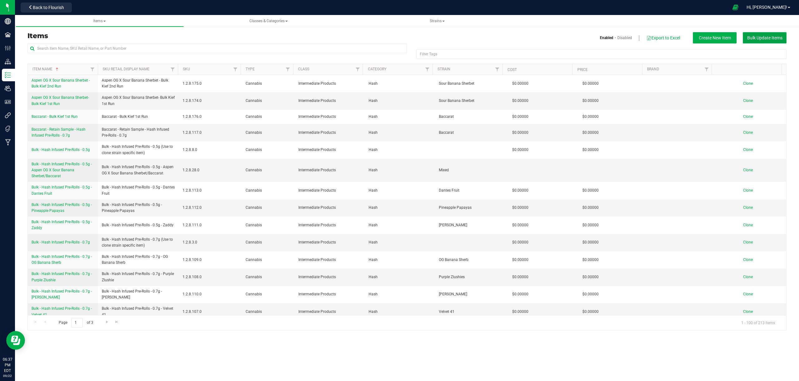
click at [752, 38] on span "Bulk Update Items" at bounding box center [765, 37] width 35 height 5
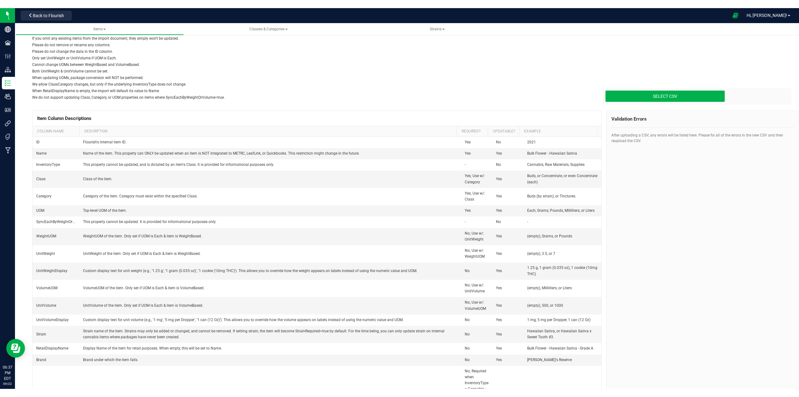
scroll to position [99, 0]
